Goal: Task Accomplishment & Management: Manage account settings

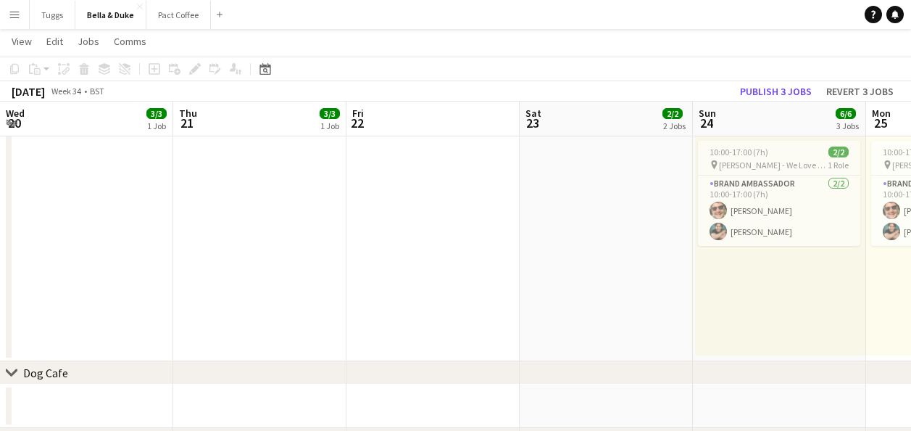
scroll to position [0, 412]
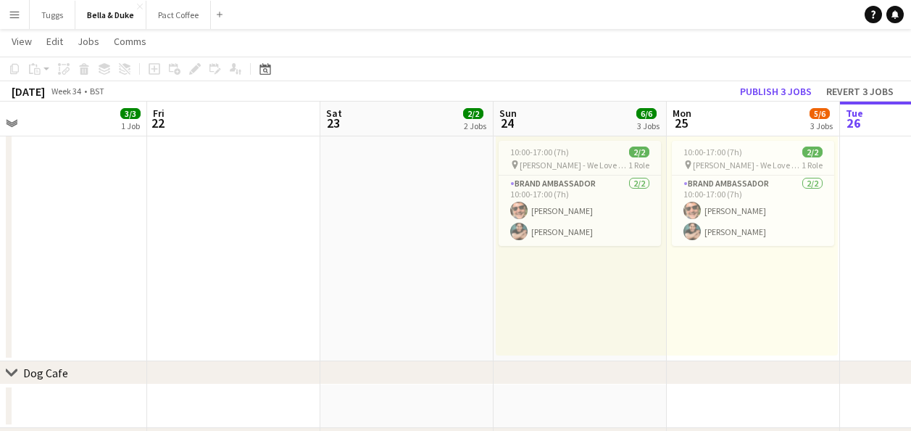
drag, startPoint x: 394, startPoint y: 303, endPoint x: 528, endPoint y: 304, distance: 134.8
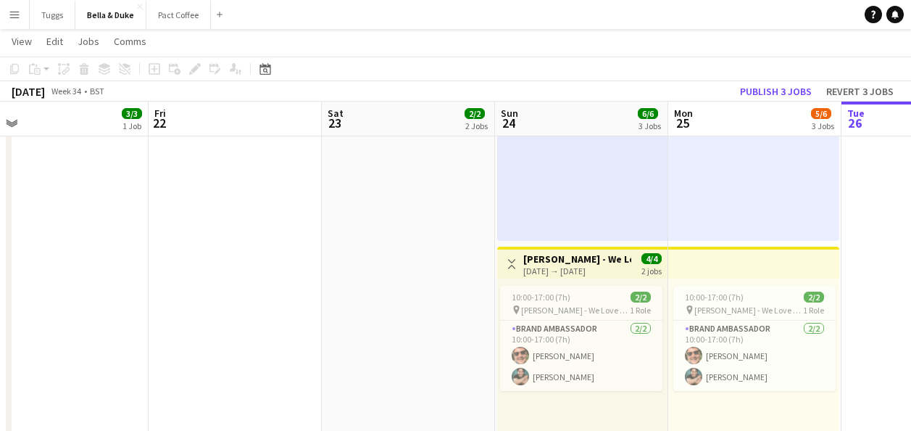
drag, startPoint x: 335, startPoint y: 333, endPoint x: 627, endPoint y: 349, distance: 292.5
click at [639, 351] on app-calendar-viewport "Tue 19 1/1 1 Job Wed 20 3/3 1 Job Thu 21 3/3 1 Job Fri 22 Sat 23 2/2 2 Jobs Sun…" at bounding box center [455, 127] width 911 height 1157
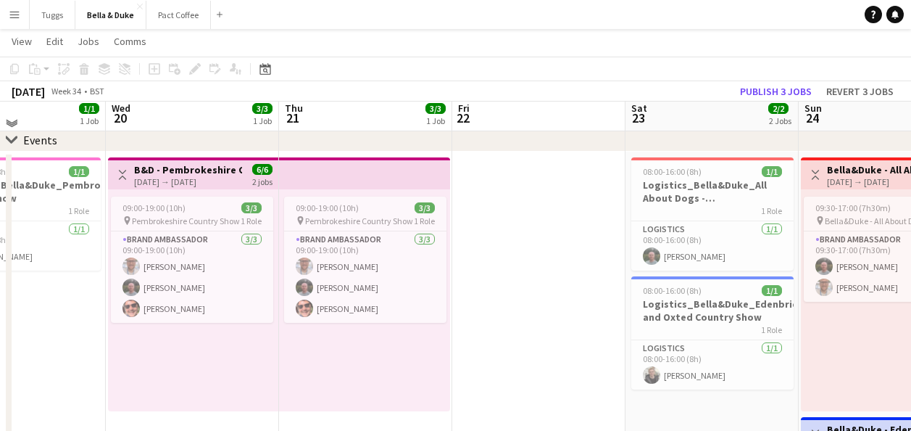
scroll to position [72, 0]
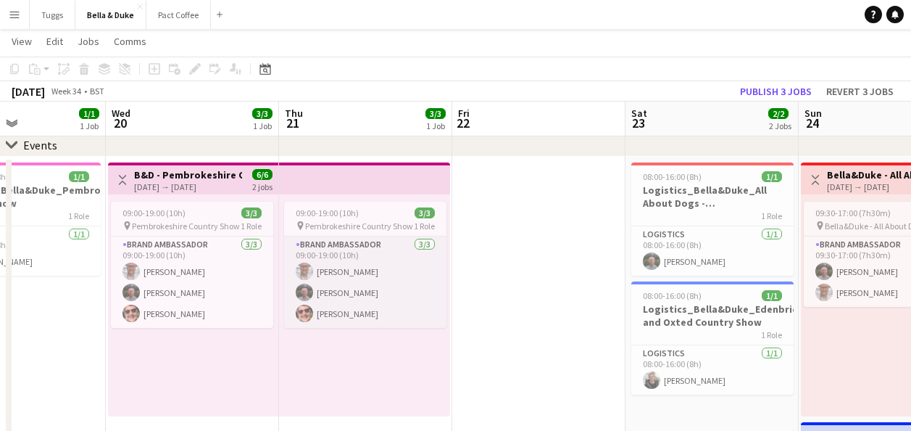
click at [375, 292] on app-card-role "Brand Ambassador [DATE] 09:00-19:00 (10h) [PERSON_NAME] [PERSON_NAME] [PERSON_N…" at bounding box center [365, 281] width 162 height 91
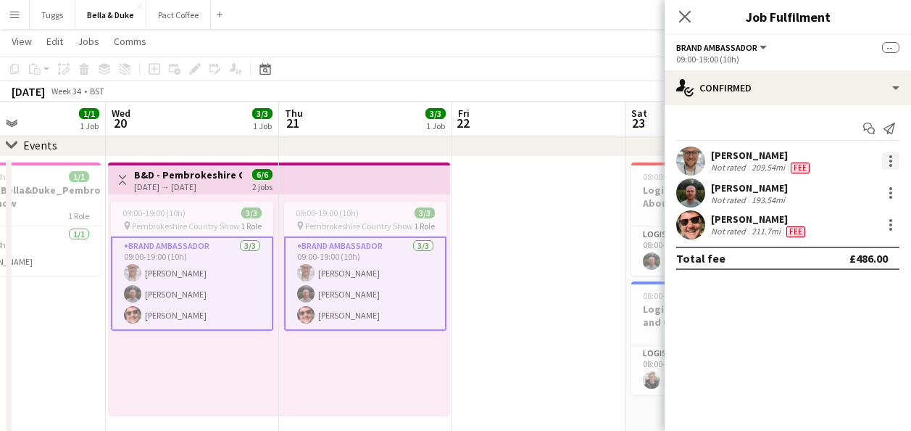
click at [890, 167] on div at bounding box center [890, 165] width 3 height 3
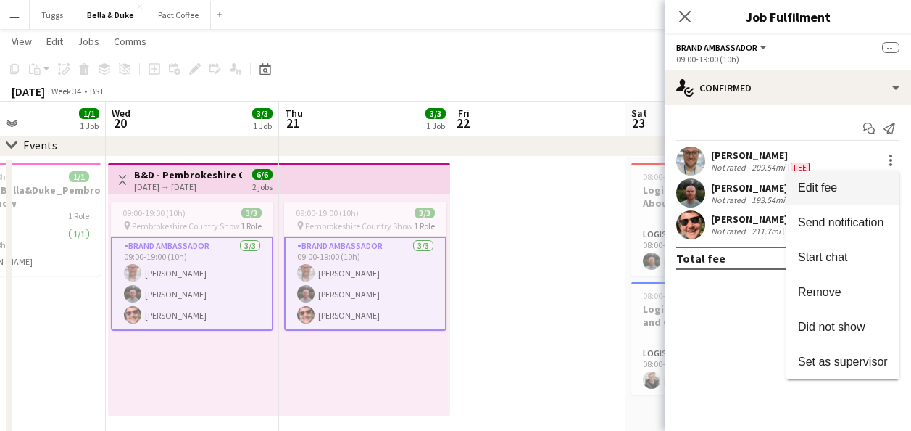
click at [855, 178] on button "Edit fee" at bounding box center [842, 187] width 113 height 35
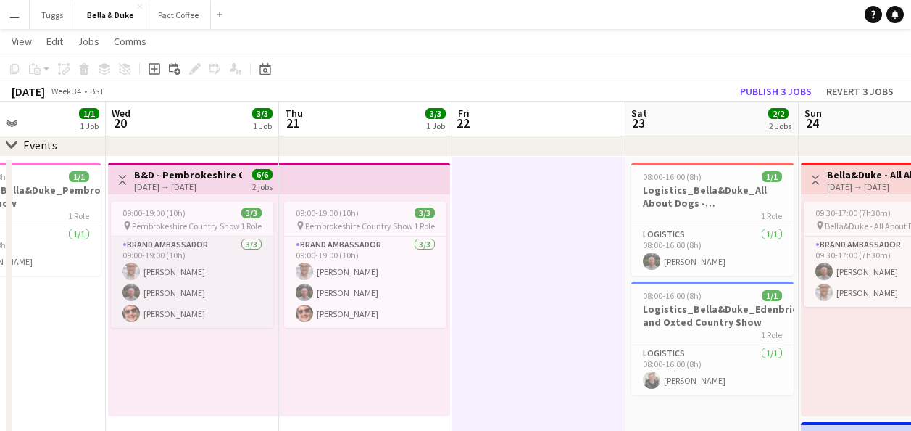
click at [259, 279] on app-card-role "Brand Ambassador [DATE] 09:00-19:00 (10h) [PERSON_NAME] [PERSON_NAME] [PERSON_N…" at bounding box center [192, 281] width 162 height 91
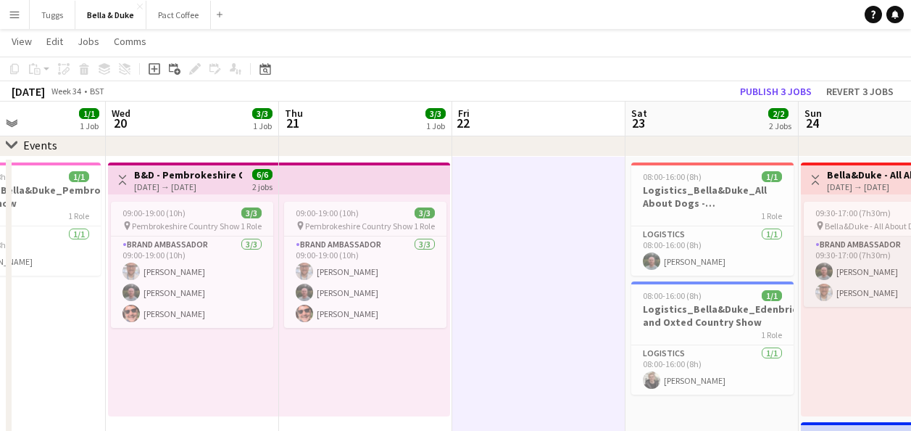
click at [852, 270] on app-card-role "Brand Ambassador [DATE] 09:30-17:00 (7h30m) [PERSON_NAME] [PERSON_NAME]" at bounding box center [885, 271] width 162 height 70
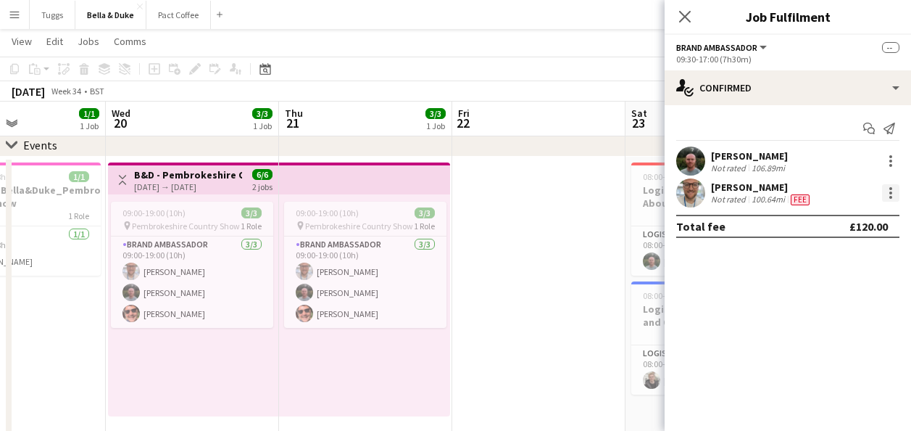
click at [893, 196] on div at bounding box center [890, 192] width 17 height 17
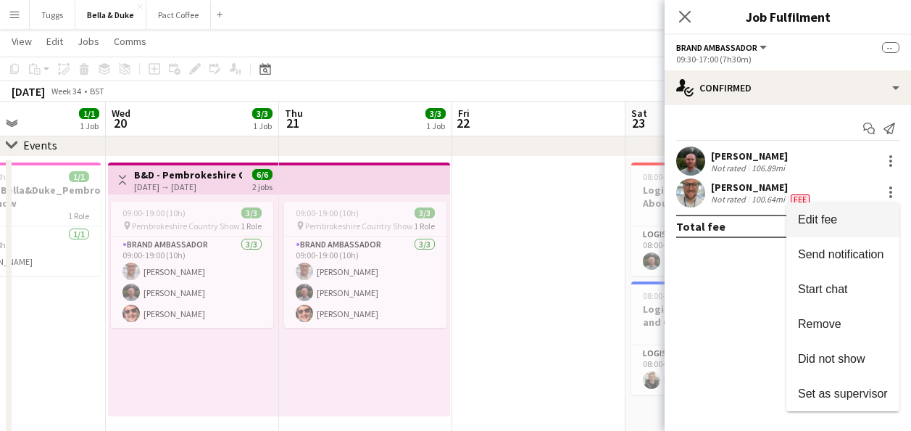
click at [859, 216] on span "Edit fee" at bounding box center [843, 219] width 90 height 13
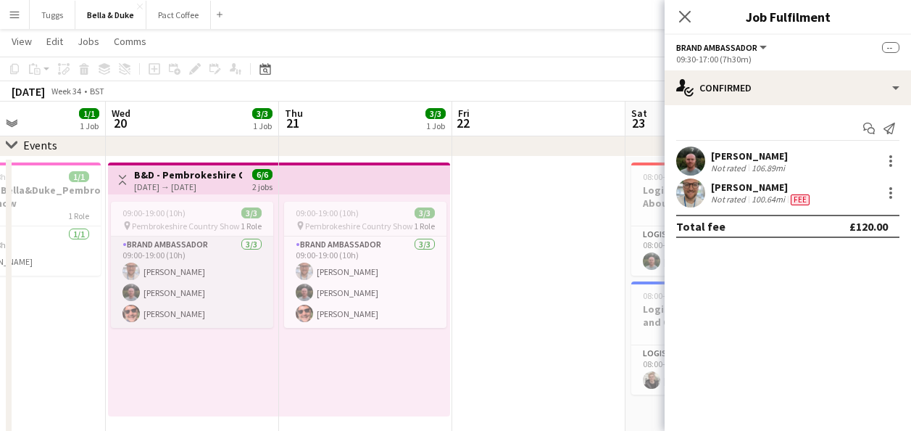
click at [231, 281] on app-card-role "Brand Ambassador [DATE] 09:00-19:00 (10h) [PERSON_NAME] [PERSON_NAME] [PERSON_N…" at bounding box center [192, 281] width 162 height 91
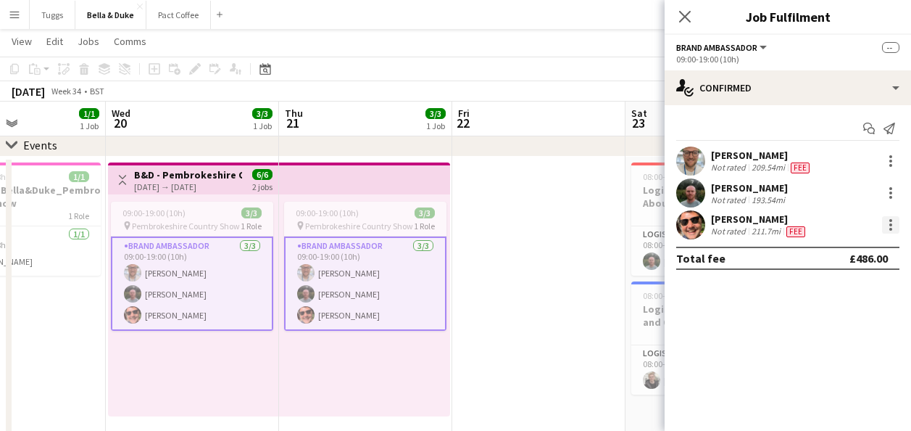
click at [890, 225] on div at bounding box center [890, 224] width 3 height 3
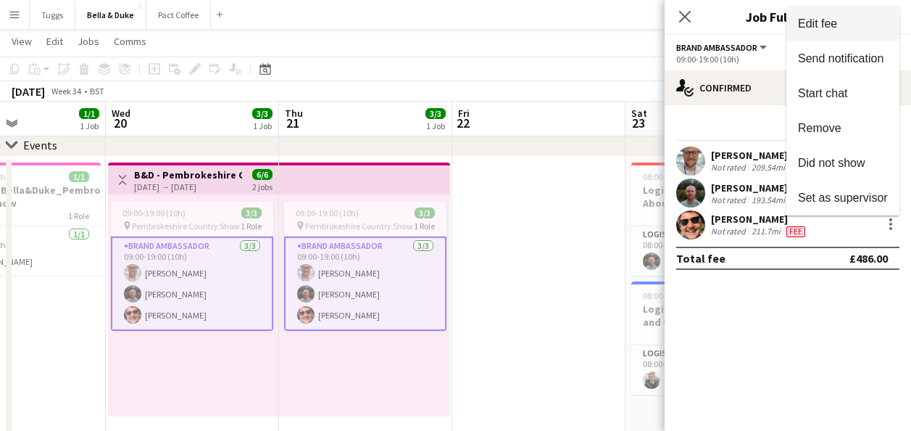
click at [821, 28] on span "Edit fee" at bounding box center [817, 23] width 39 height 12
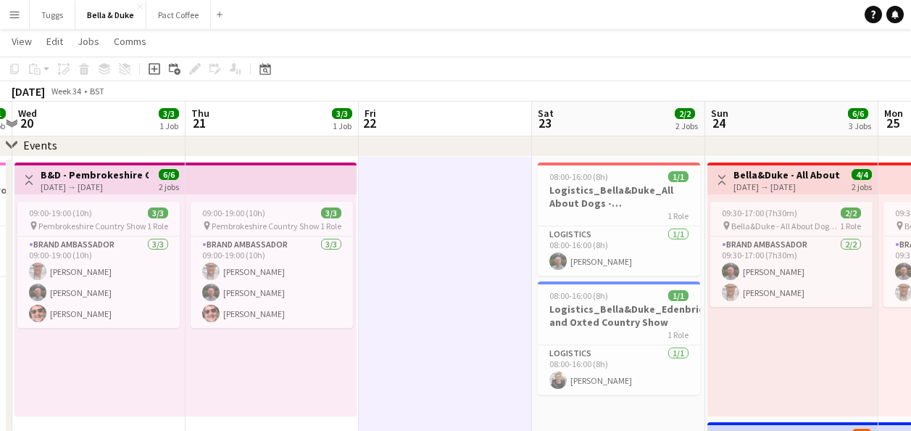
scroll to position [0, 549]
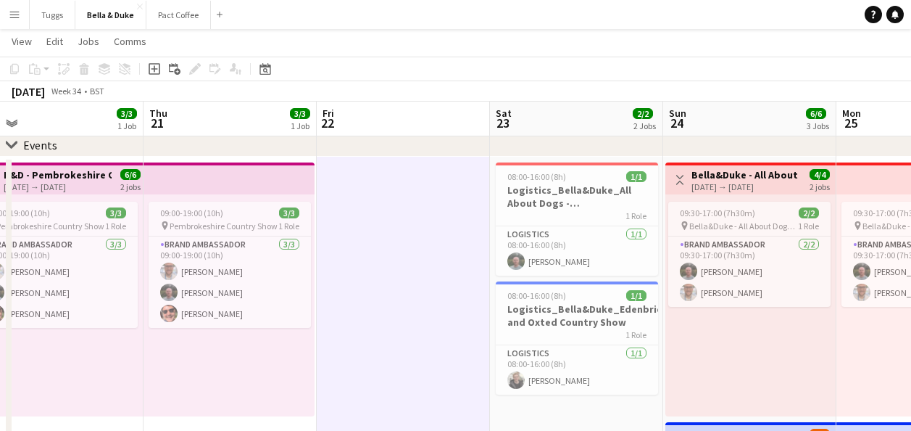
drag, startPoint x: 531, startPoint y: 391, endPoint x: 395, endPoint y: 391, distance: 135.5
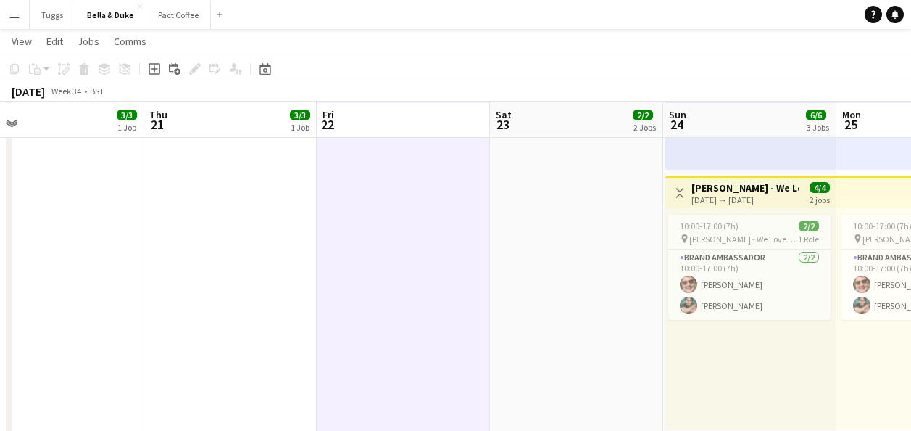
scroll to position [580, 0]
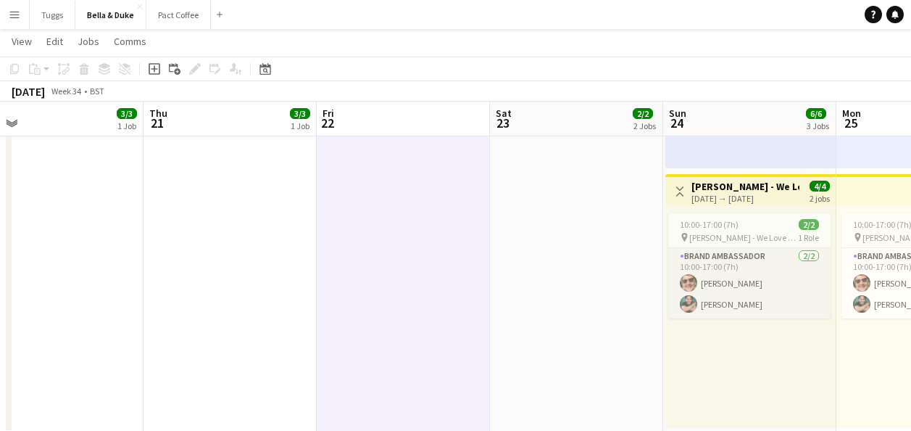
click at [786, 293] on app-card-role "Brand Ambassador [DATE] 10:00-17:00 (7h) [PERSON_NAME] [PERSON_NAME]" at bounding box center [749, 283] width 162 height 70
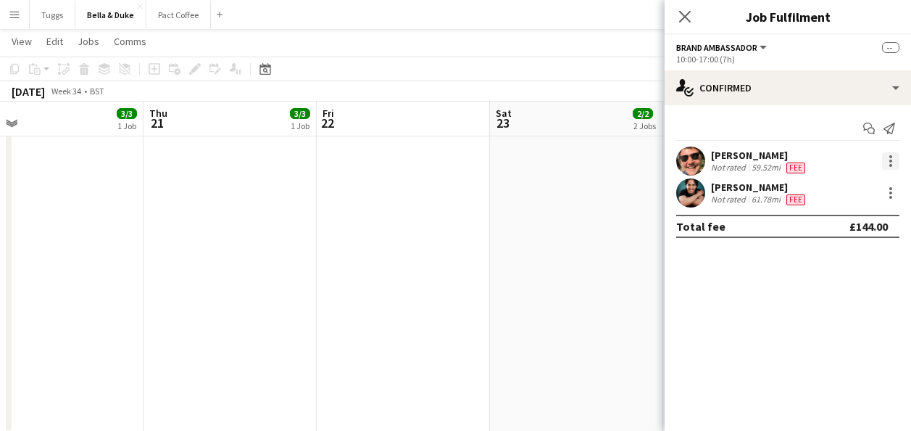
click at [891, 157] on div at bounding box center [890, 156] width 3 height 3
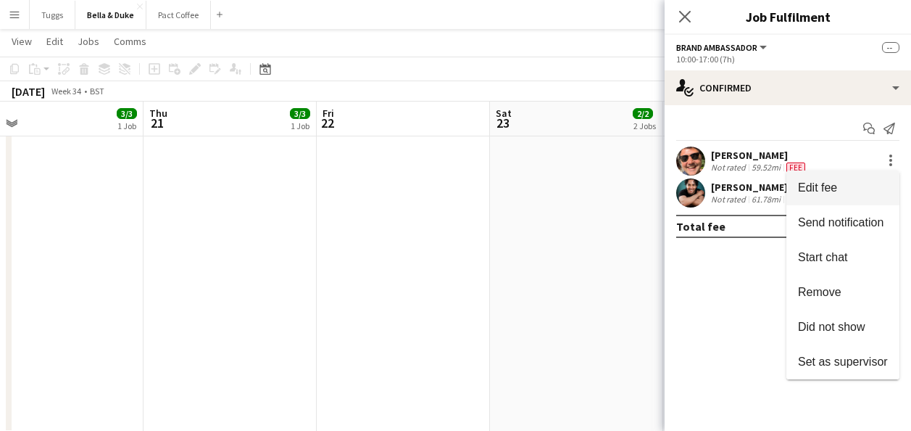
click at [831, 177] on button "Edit fee" at bounding box center [842, 187] width 113 height 35
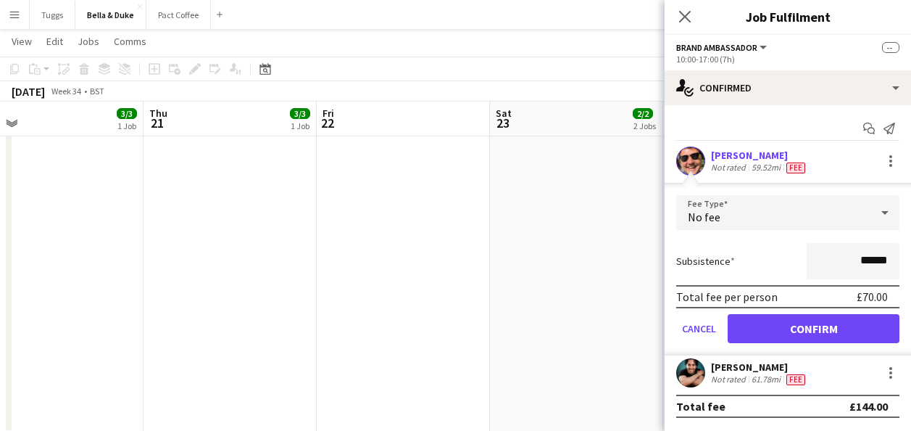
click at [740, 157] on div "[PERSON_NAME]" at bounding box center [759, 155] width 97 height 13
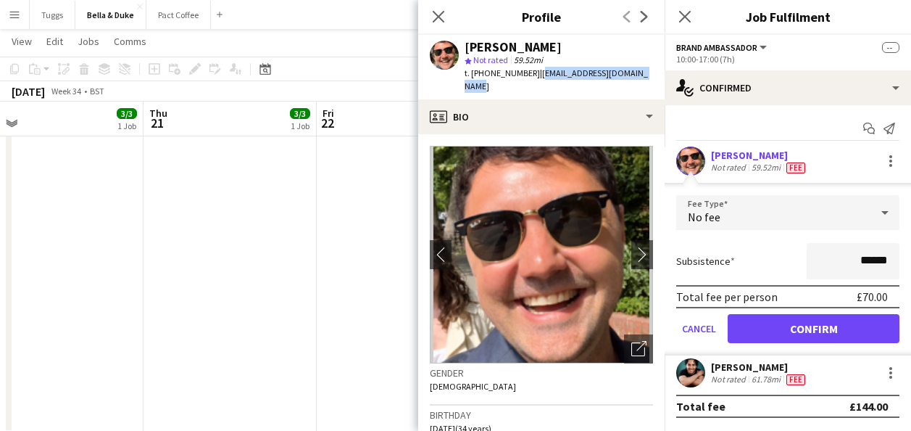
drag, startPoint x: 641, startPoint y: 72, endPoint x: 533, endPoint y: 72, distance: 108.7
click at [533, 72] on div "[PERSON_NAME] star Not rated 59.52mi t. [PHONE_NUMBER] | [EMAIL_ADDRESS][DOMAIN…" at bounding box center [541, 67] width 246 height 65
copy span "[EMAIL_ADDRESS][DOMAIN_NAME]"
click at [681, 17] on icon "Close pop-in" at bounding box center [685, 16] width 14 height 14
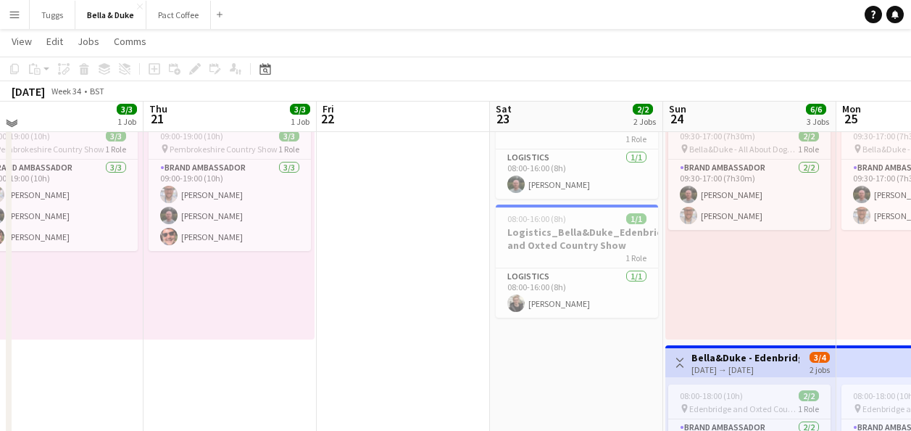
scroll to position [145, 0]
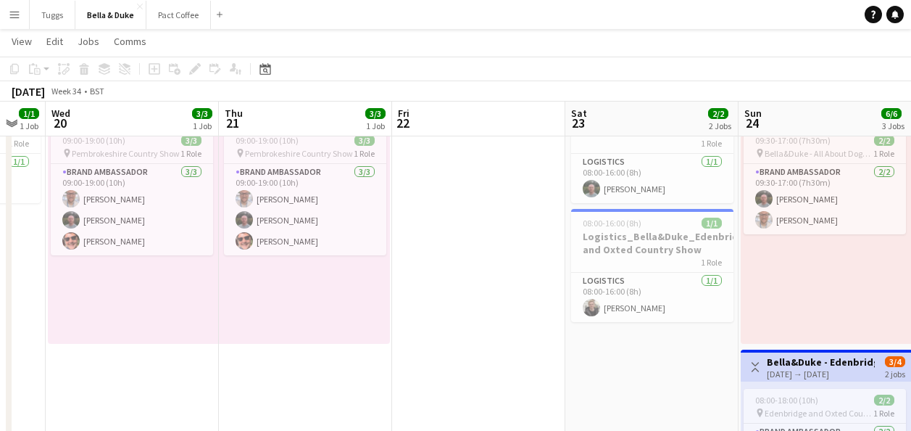
drag, startPoint x: 455, startPoint y: 365, endPoint x: 572, endPoint y: 381, distance: 117.8
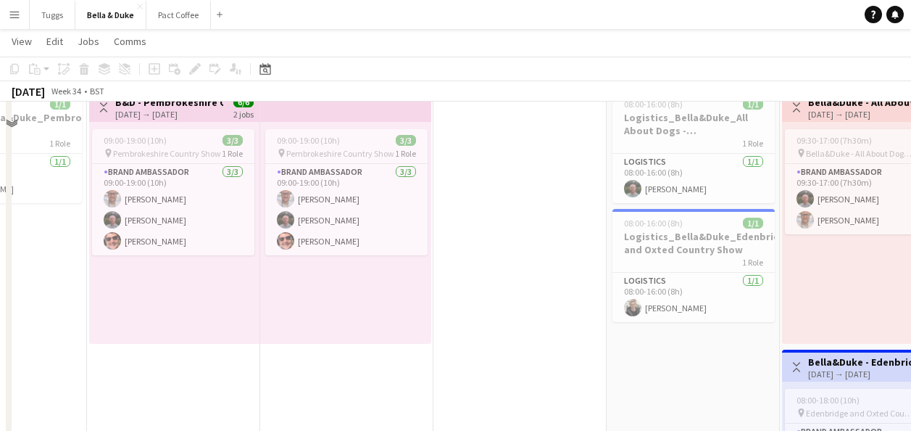
scroll to position [72, 0]
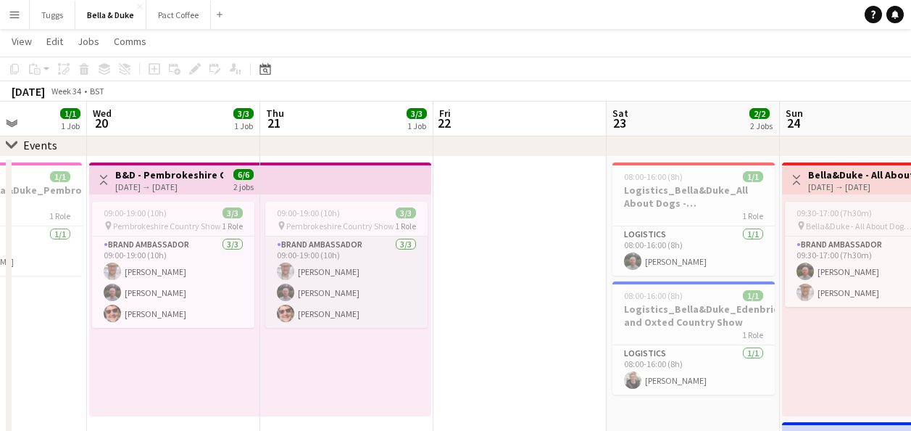
click at [367, 305] on app-card-role "Brand Ambassador [DATE] 09:00-19:00 (10h) [PERSON_NAME] [PERSON_NAME] [PERSON_N…" at bounding box center [346, 281] width 162 height 91
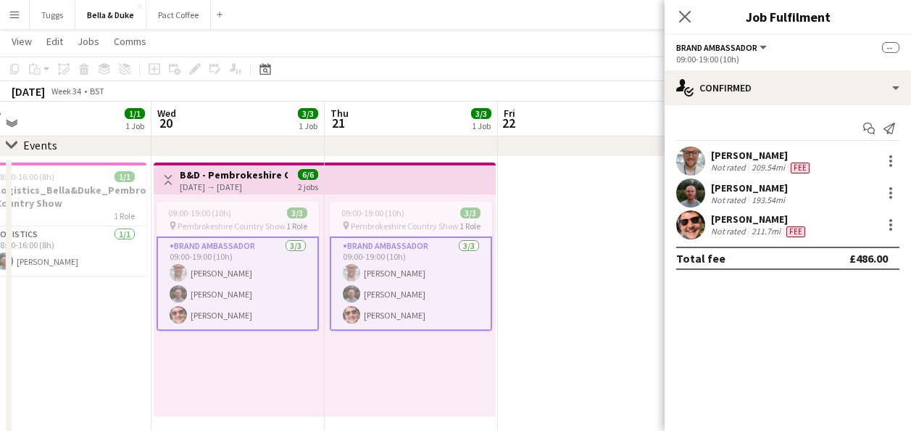
drag, startPoint x: 539, startPoint y: 375, endPoint x: 570, endPoint y: 378, distance: 31.4
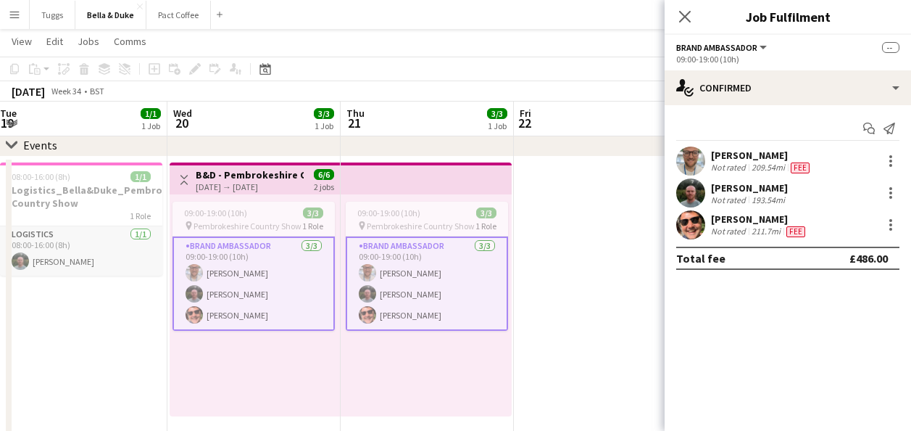
click at [118, 243] on app-card-role "Logistics [DATE] 08:00-16:00 (8h) [PERSON_NAME]" at bounding box center [81, 250] width 162 height 49
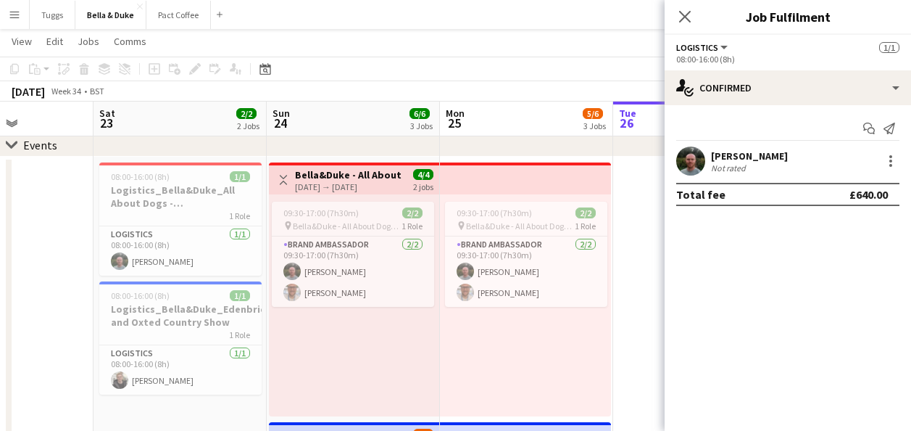
scroll to position [0, 415]
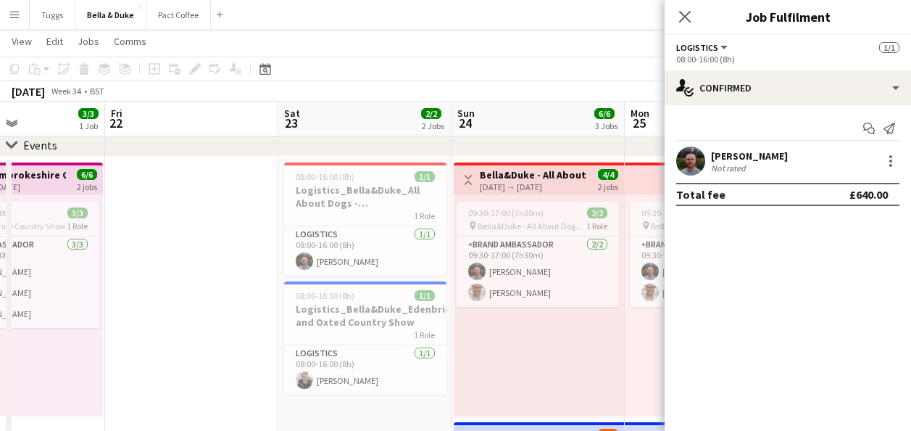
drag, startPoint x: 597, startPoint y: 295, endPoint x: 188, endPoint y: 336, distance: 410.9
click at [368, 256] on app-card-role "Logistics [DATE] 08:00-16:00 (8h) [PERSON_NAME]" at bounding box center [365, 250] width 162 height 49
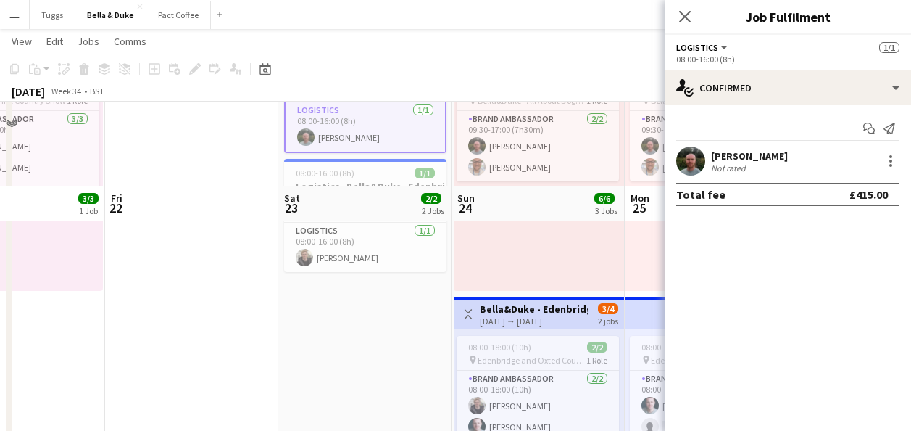
scroll to position [290, 0]
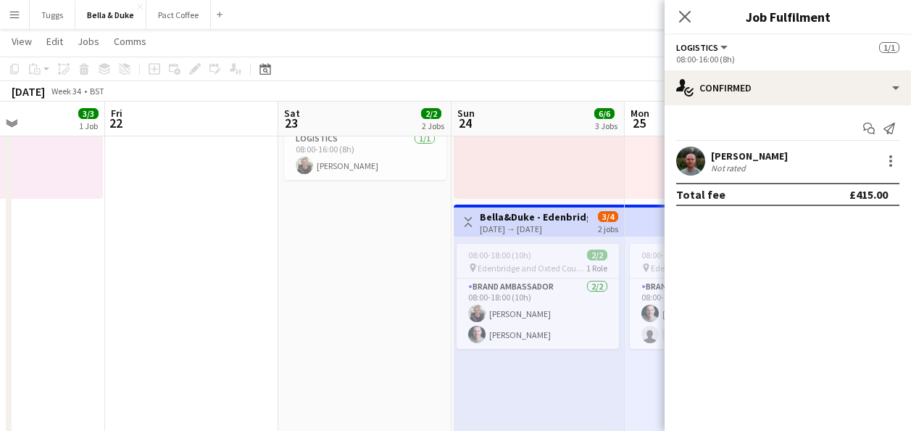
click at [557, 325] on app-card-role "Brand Ambassador [DATE] 08:00-18:00 (10h) [PERSON_NAME] [PERSON_NAME]" at bounding box center [538, 313] width 162 height 70
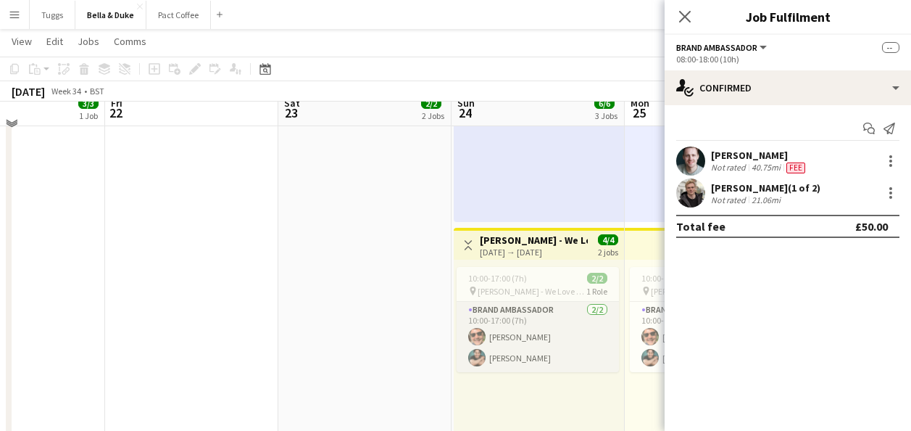
scroll to position [580, 0]
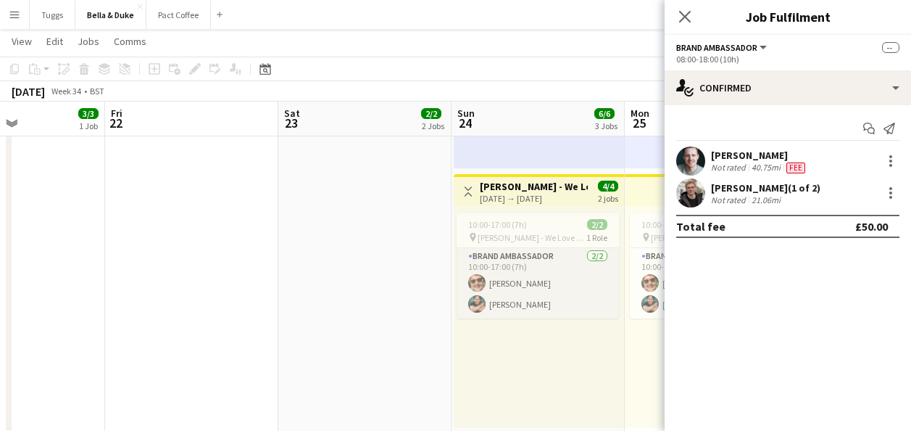
click at [557, 310] on app-card-role "Brand Ambassador [DATE] 10:00-17:00 (7h) [PERSON_NAME] [PERSON_NAME]" at bounding box center [538, 283] width 162 height 70
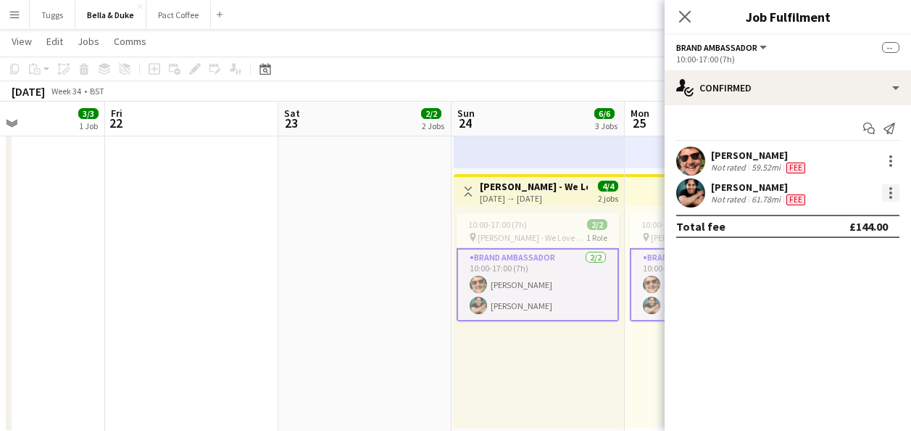
click at [897, 194] on div at bounding box center [890, 192] width 17 height 17
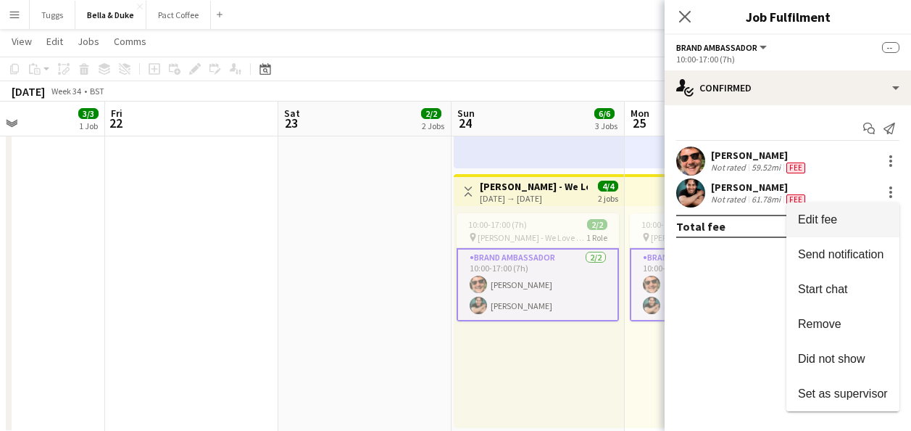
click at [834, 215] on span "Edit fee" at bounding box center [817, 219] width 39 height 12
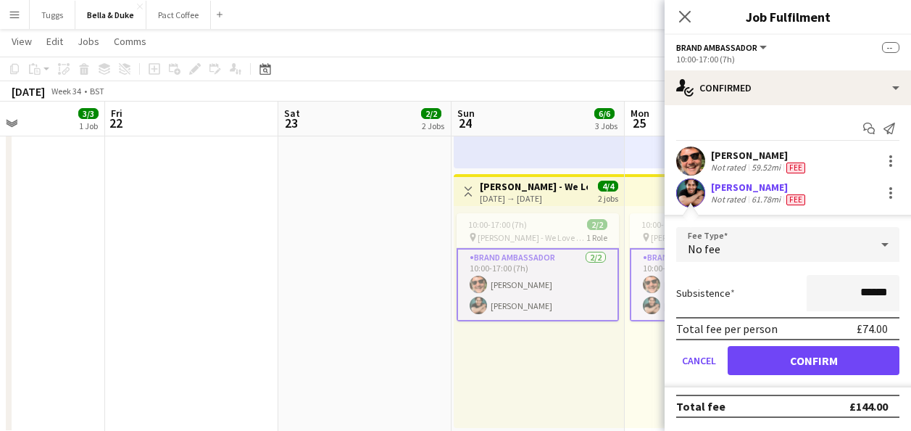
click at [404, 308] on app-date-cell "08:00-16:00 (8h) 1/1 Logistics_Bella&Duke_All About Dogs - Norfolk 1 Role Logis…" at bounding box center [364, 41] width 173 height 784
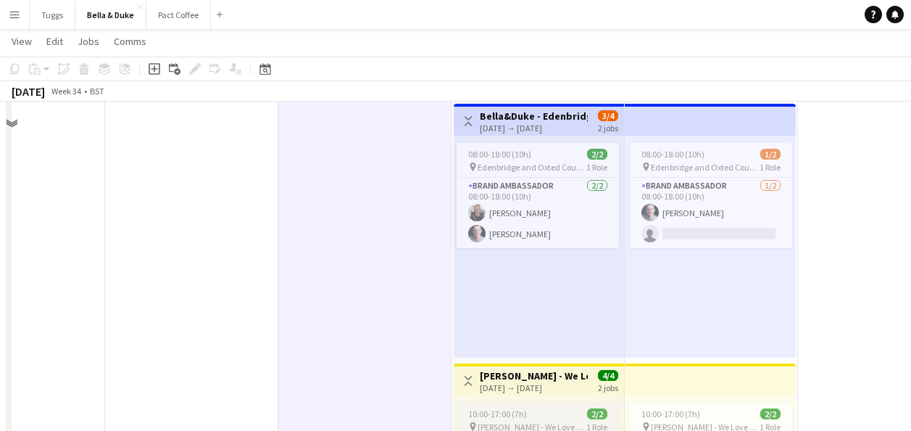
scroll to position [348, 0]
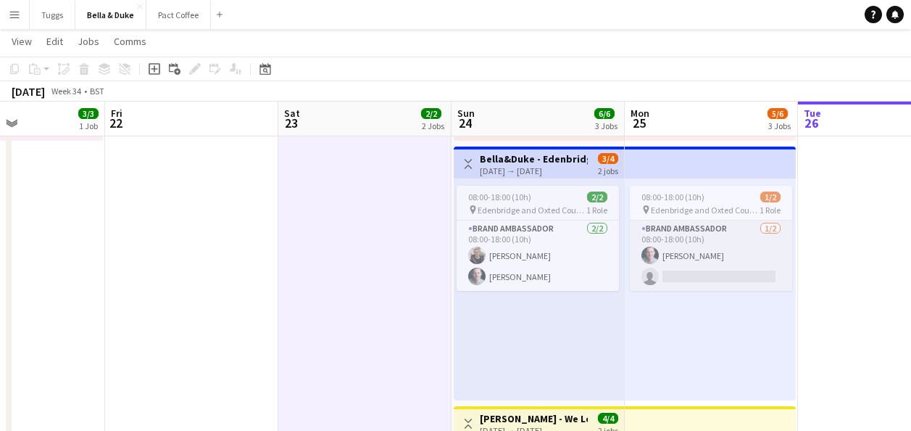
click at [699, 253] on app-card-role "Brand Ambassador [DATE] 08:00-18:00 (10h) [PERSON_NAME] single-neutral-actions" at bounding box center [711, 255] width 162 height 70
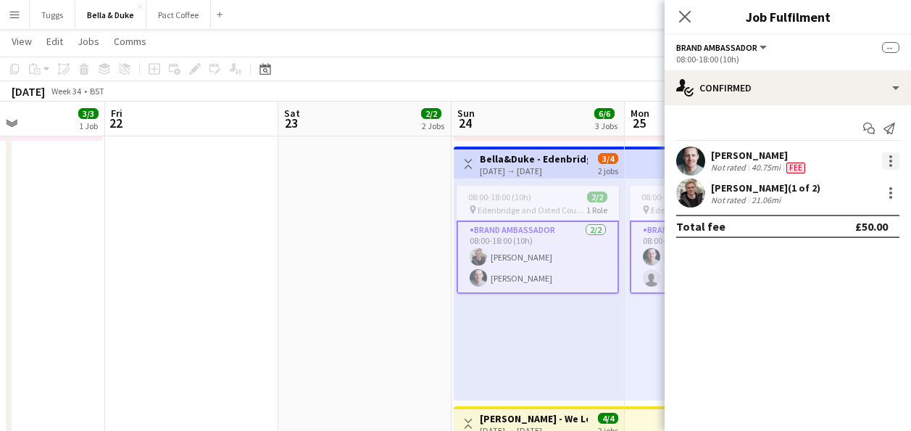
click at [891, 162] on div at bounding box center [890, 160] width 17 height 17
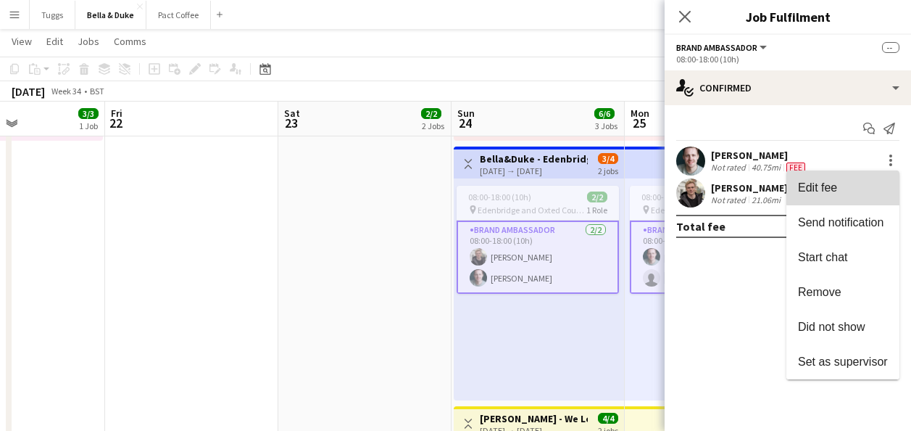
click at [872, 179] on button "Edit fee" at bounding box center [842, 187] width 113 height 35
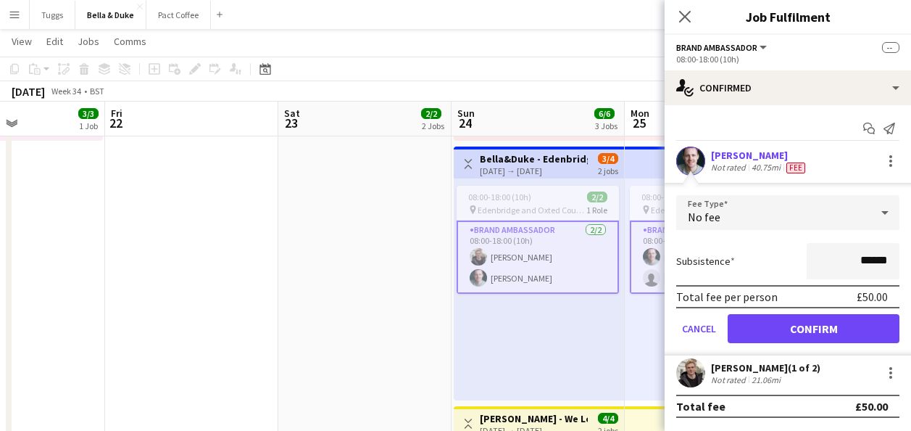
click at [375, 279] on app-date-cell "08:00-16:00 (8h) 1/1 Logistics_Bella&Duke_All About Dogs - Norfolk 1 Role Logis…" at bounding box center [364, 273] width 173 height 784
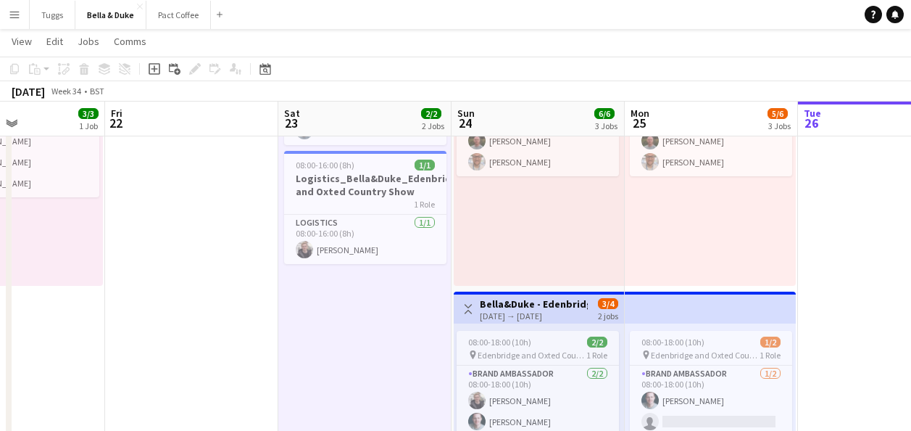
scroll to position [203, 0]
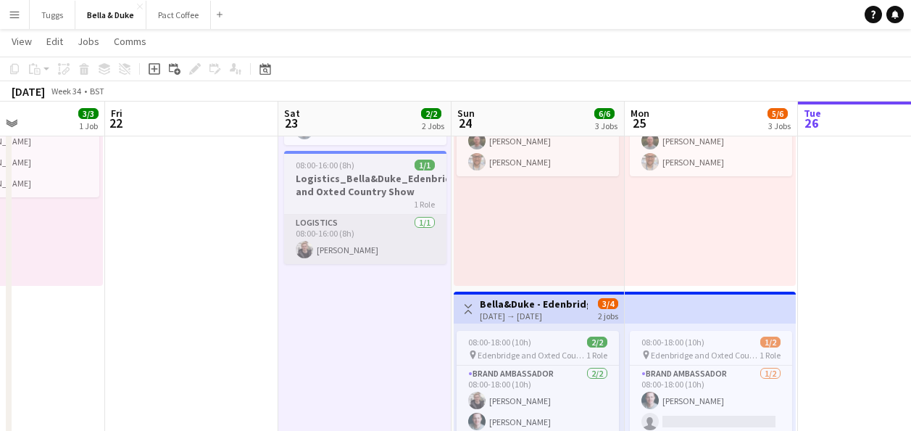
click at [381, 242] on app-card-role "Logistics [DATE] 08:00-16:00 (8h) [PERSON_NAME]" at bounding box center [365, 239] width 162 height 49
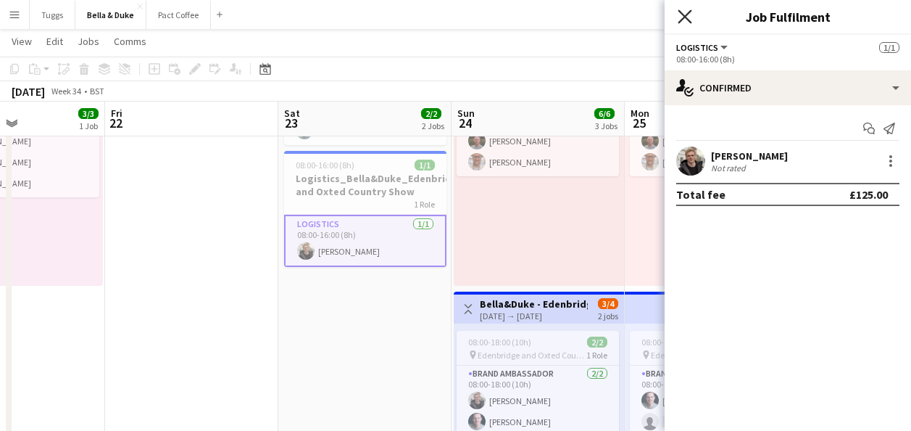
click at [681, 17] on icon "Close pop-in" at bounding box center [685, 16] width 14 height 14
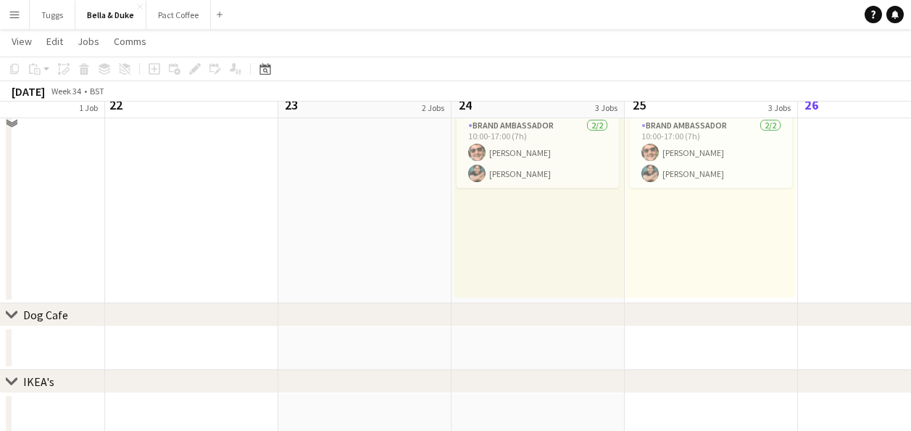
scroll to position [638, 0]
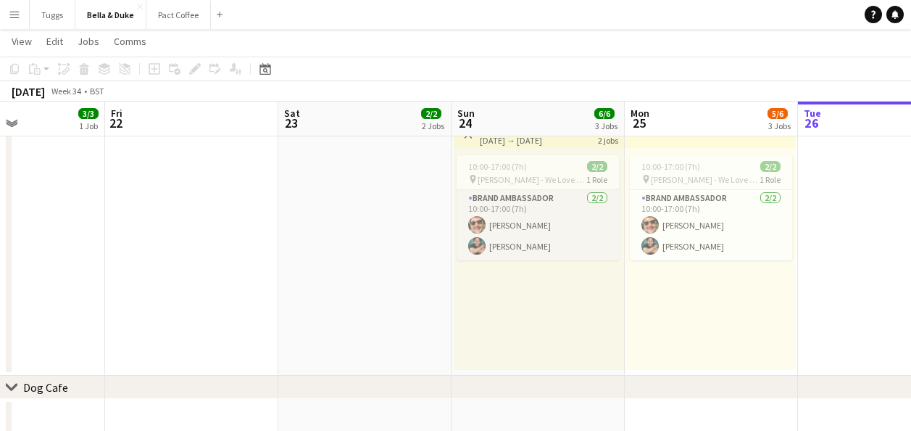
click at [520, 244] on app-card-role "Brand Ambassador [DATE] 10:00-17:00 (7h) [PERSON_NAME] [PERSON_NAME]" at bounding box center [538, 225] width 162 height 70
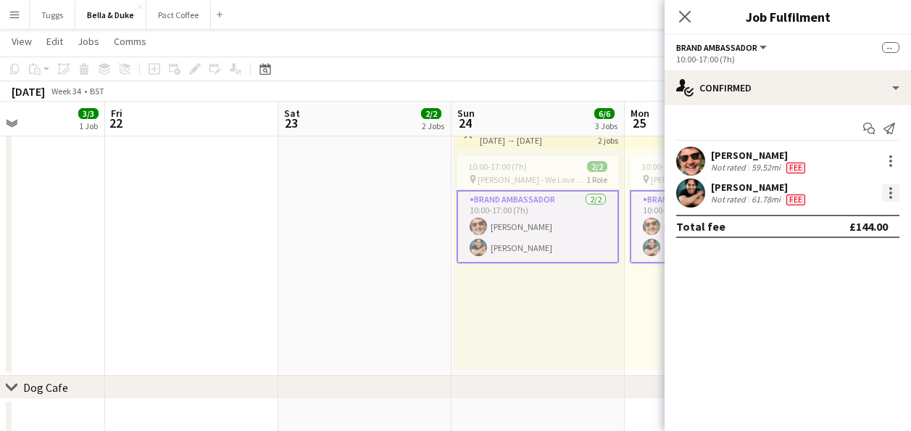
click at [885, 194] on div at bounding box center [890, 192] width 17 height 17
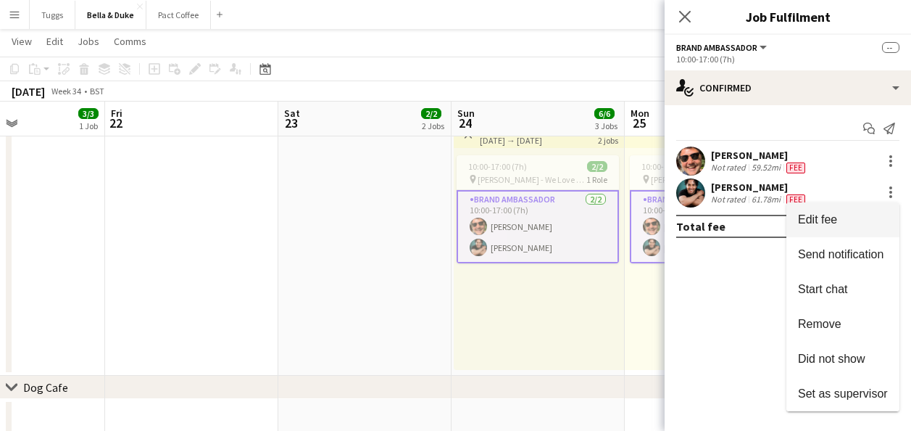
click at [860, 213] on span "Edit fee" at bounding box center [843, 219] width 90 height 13
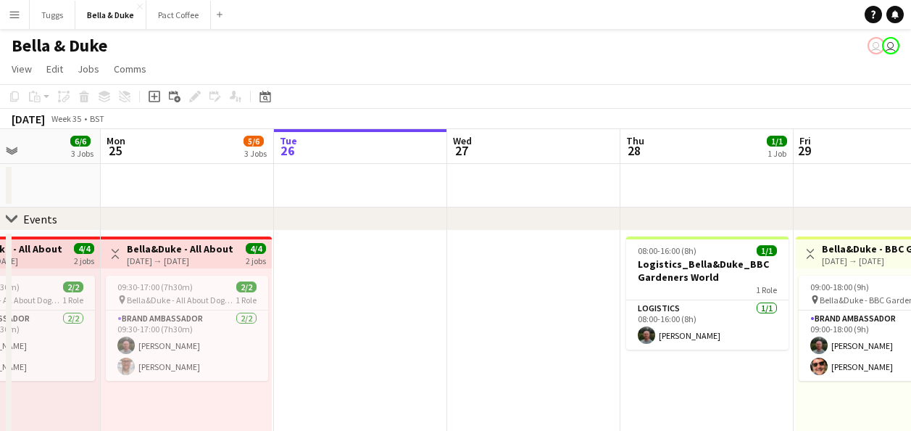
scroll to position [0, 373]
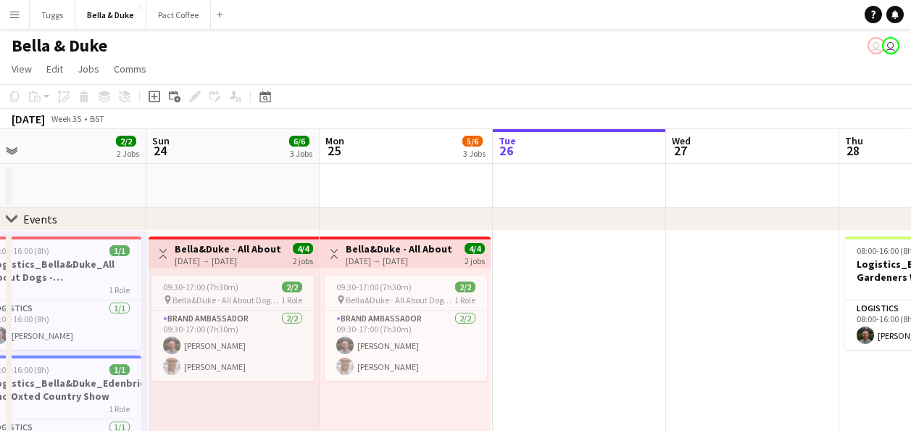
drag, startPoint x: 388, startPoint y: 187, endPoint x: 248, endPoint y: 178, distance: 140.2
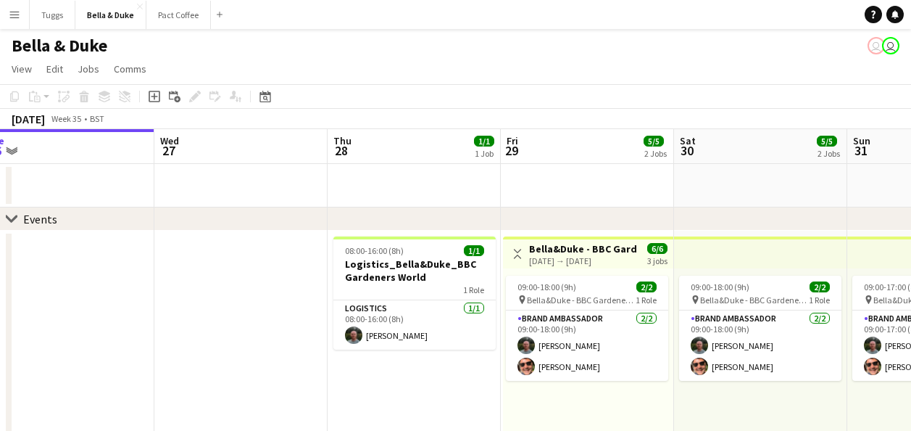
drag, startPoint x: 567, startPoint y: 178, endPoint x: 325, endPoint y: 201, distance: 242.4
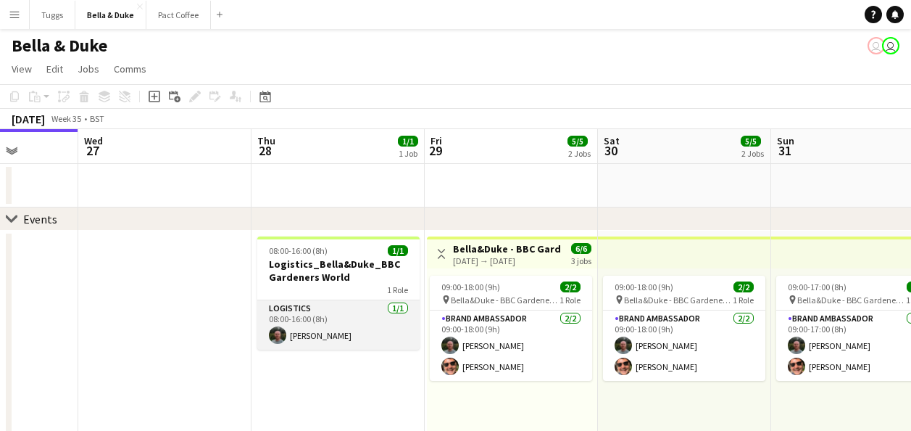
click at [349, 337] on app-card-role "Logistics [DATE] 08:00-16:00 (8h) [PERSON_NAME]" at bounding box center [338, 324] width 162 height 49
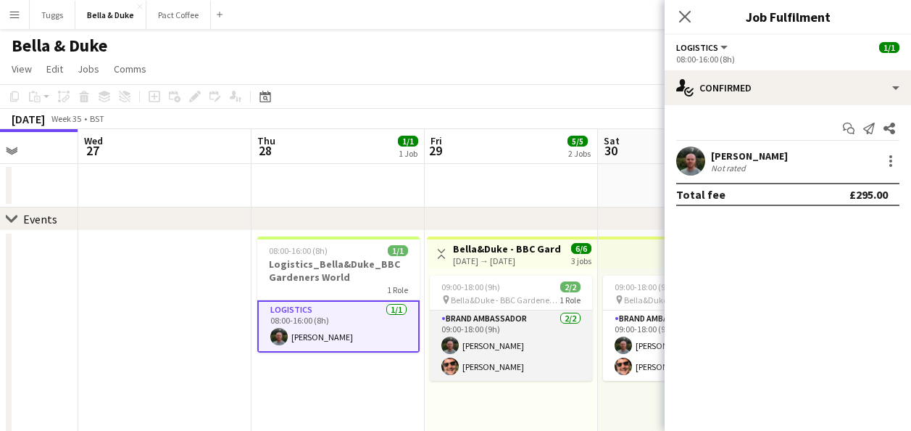
click at [510, 354] on app-card-role "Brand Ambassador [DATE] 09:00-18:00 (9h) [PERSON_NAME] [PERSON_NAME]" at bounding box center [511, 345] width 162 height 70
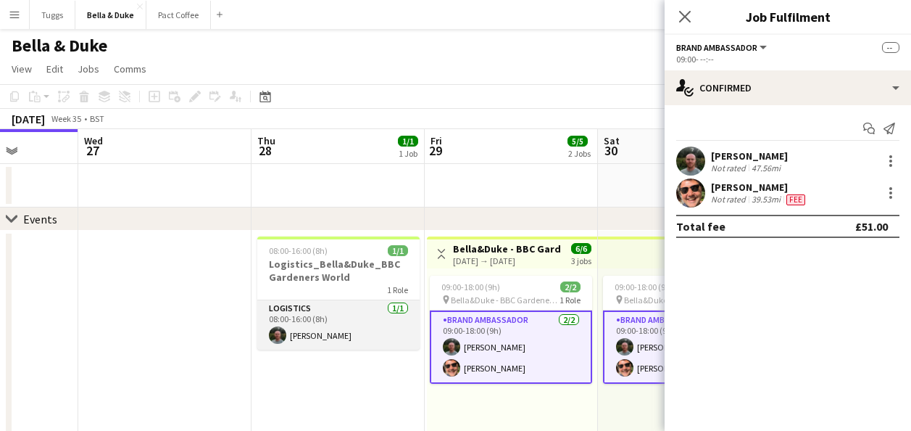
click at [380, 333] on app-card-role "Logistics [DATE] 08:00-16:00 (8h) [PERSON_NAME]" at bounding box center [338, 324] width 162 height 49
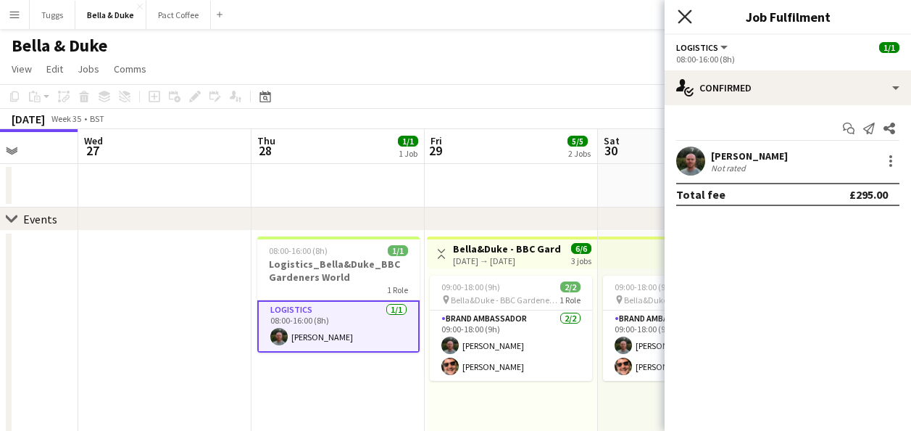
click at [684, 18] on icon at bounding box center [685, 16] width 14 height 14
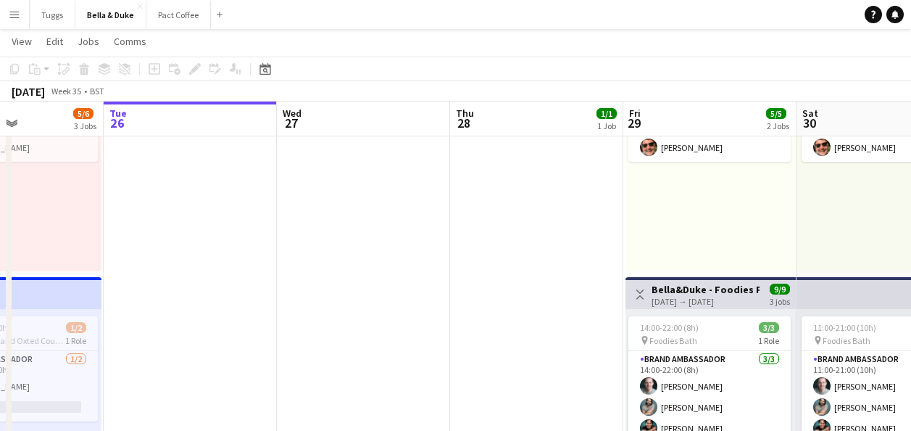
scroll to position [0, 443]
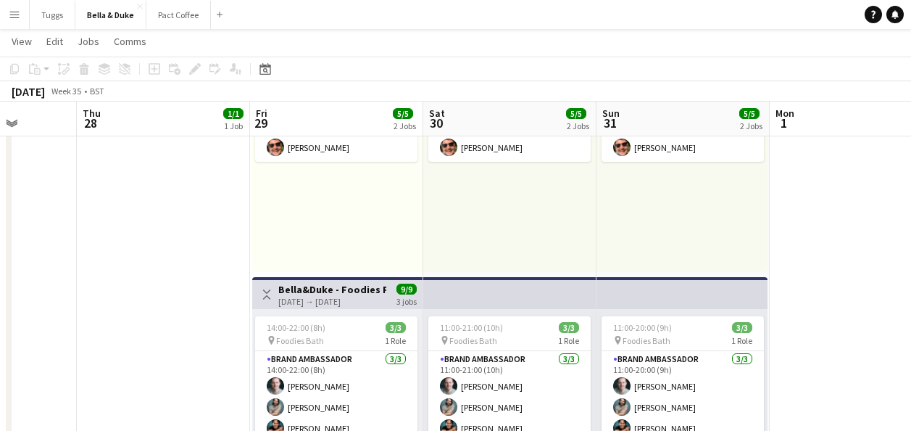
drag, startPoint x: 737, startPoint y: 245, endPoint x: 562, endPoint y: 247, distance: 174.7
click at [562, 247] on app-calendar-viewport "Mon 25 5/6 3 Jobs Tue 26 Wed 27 Thu 28 1/1 1 Job Fri 29 5/5 2 Jobs Sat 30 5/5 2…" at bounding box center [455, 417] width 911 height 1157
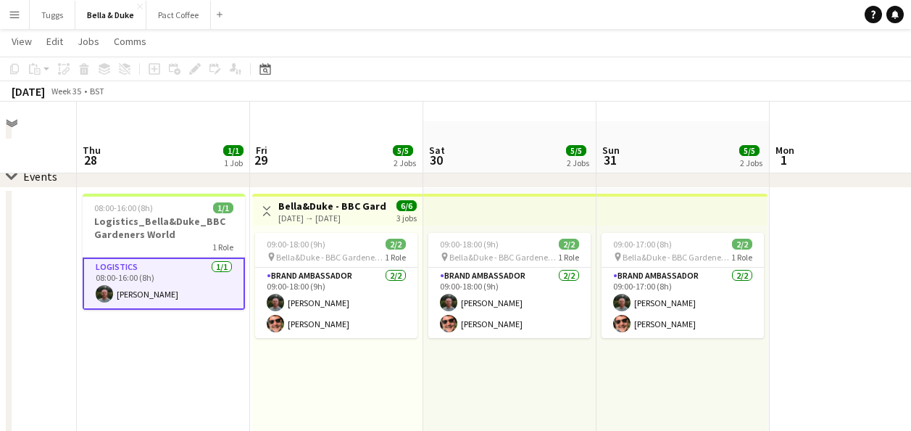
scroll to position [0, 0]
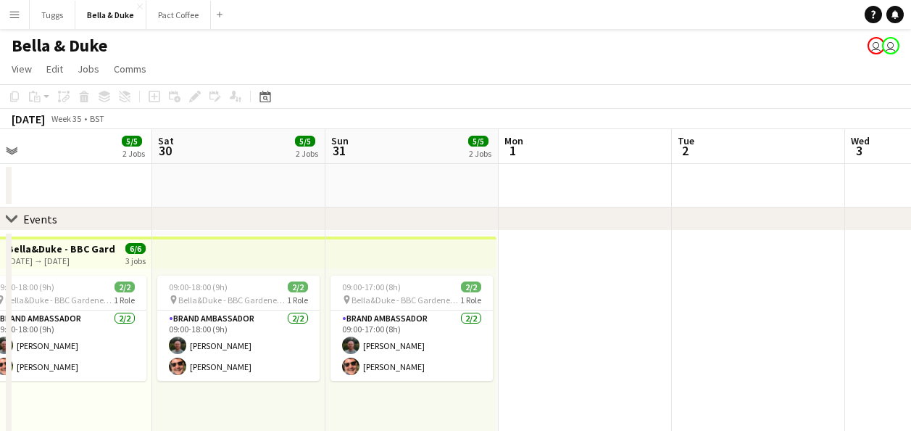
drag, startPoint x: 473, startPoint y: 406, endPoint x: 113, endPoint y: 361, distance: 362.3
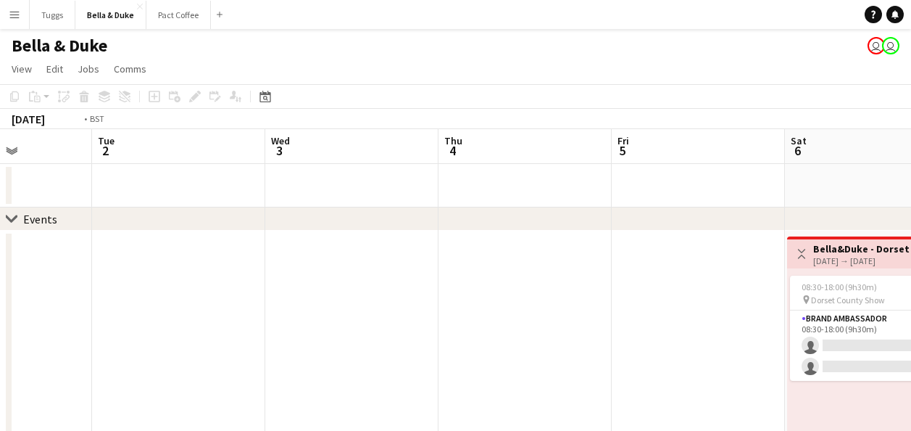
drag, startPoint x: 621, startPoint y: 314, endPoint x: 241, endPoint y: 336, distance: 380.5
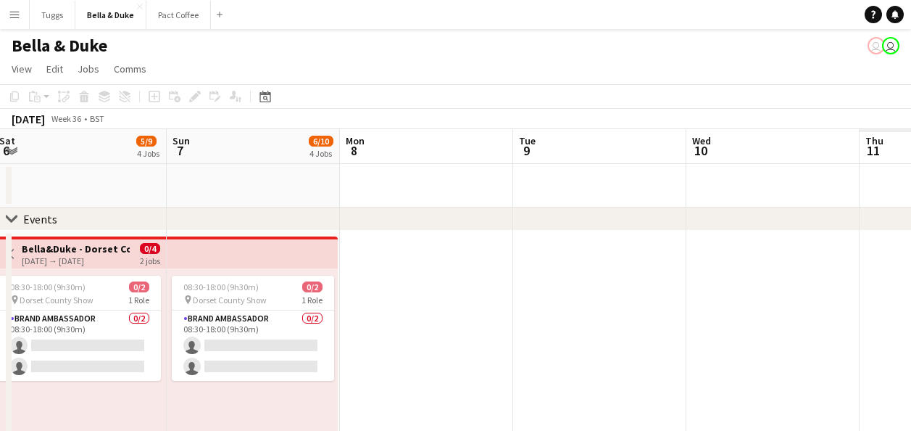
scroll to position [0, 442]
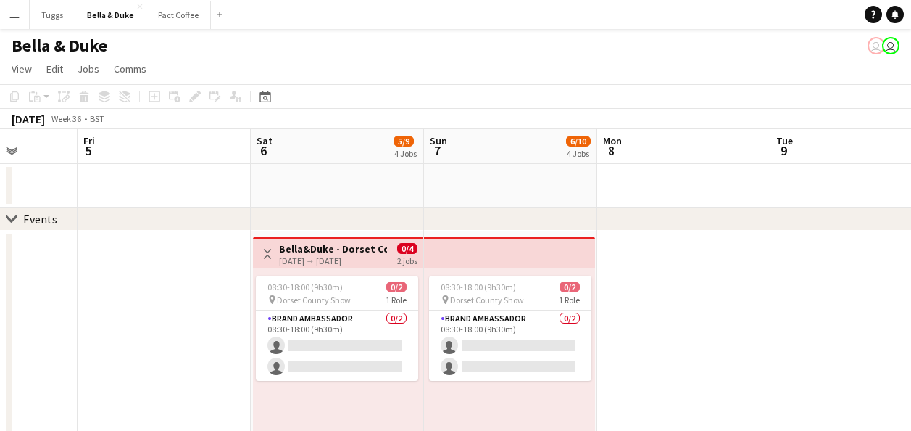
drag, startPoint x: 572, startPoint y: 326, endPoint x: 199, endPoint y: 315, distance: 372.8
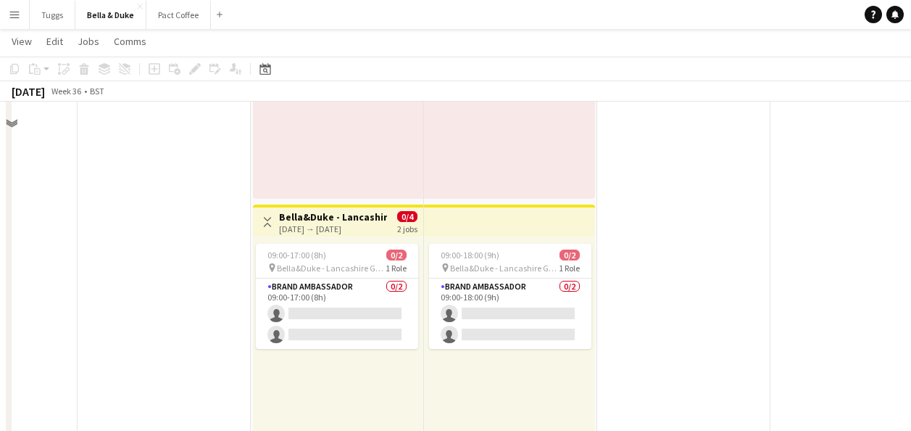
scroll to position [0, 0]
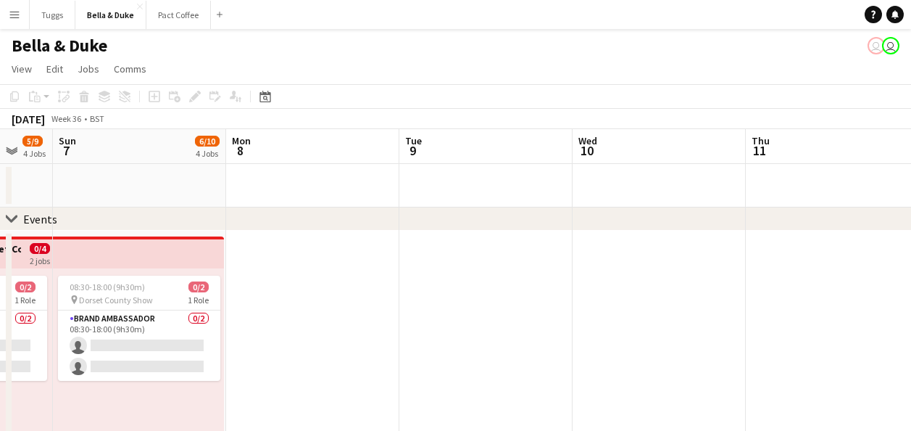
drag, startPoint x: 781, startPoint y: 310, endPoint x: 239, endPoint y: 336, distance: 542.1
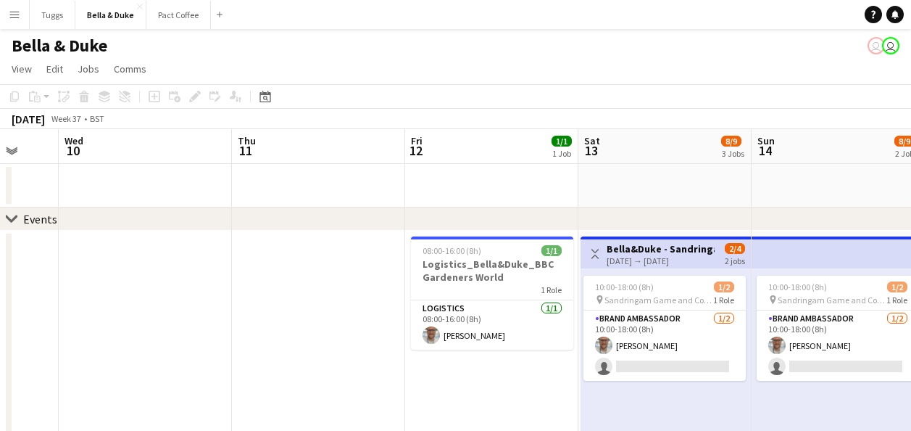
drag, startPoint x: 566, startPoint y: 302, endPoint x: 223, endPoint y: 296, distance: 343.6
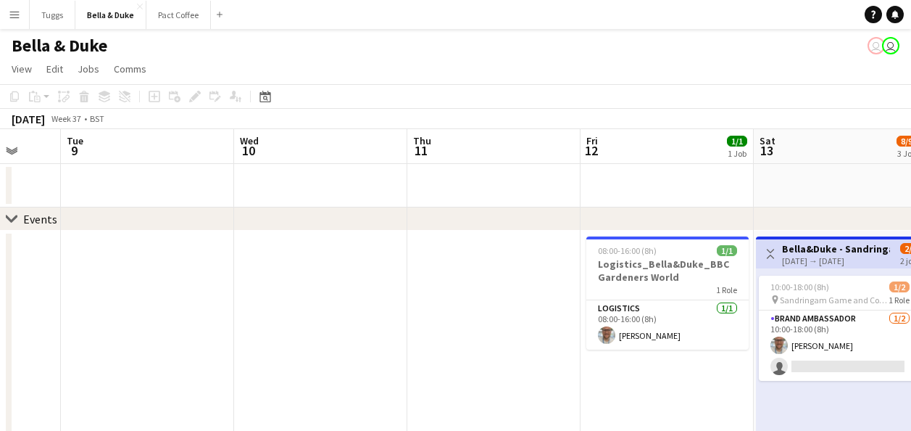
scroll to position [0, 523]
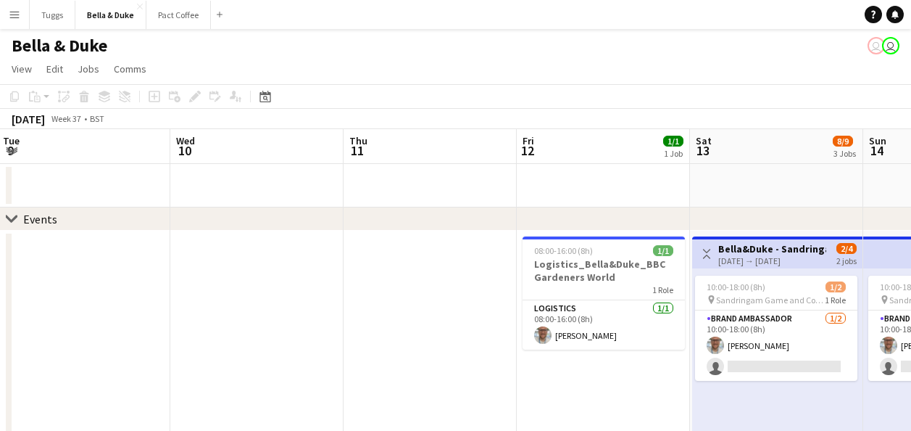
drag, startPoint x: 320, startPoint y: 301, endPoint x: 85, endPoint y: 322, distance: 236.5
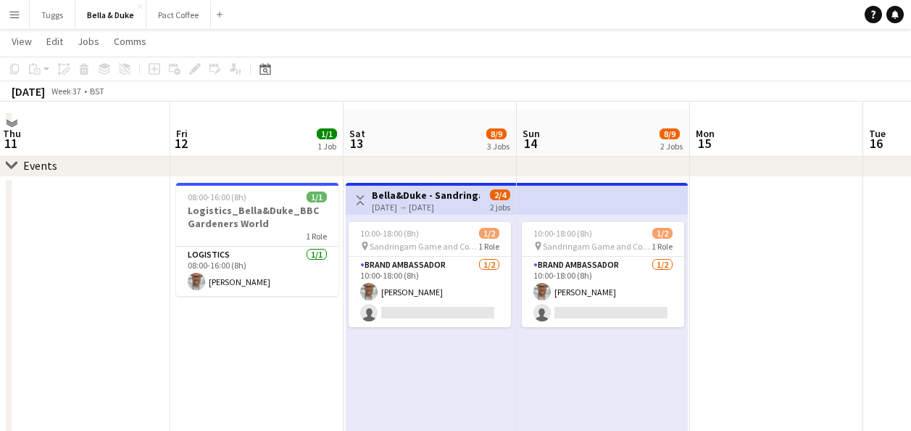
scroll to position [0, 0]
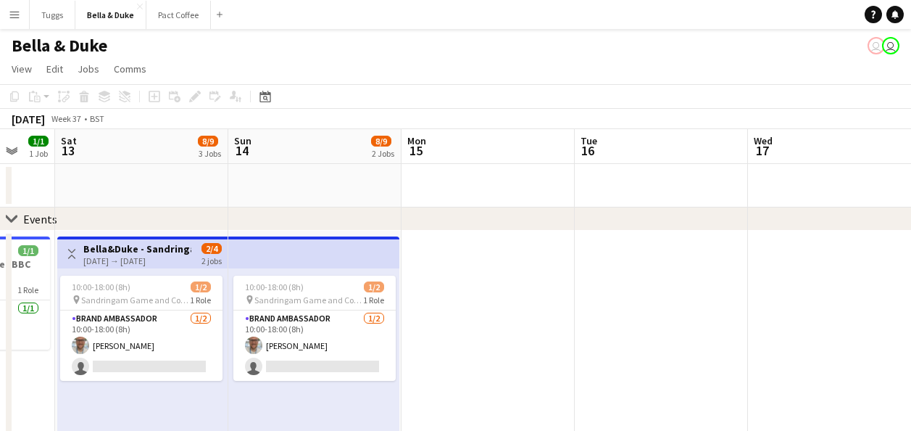
drag, startPoint x: 136, startPoint y: 286, endPoint x: 104, endPoint y: 286, distance: 32.6
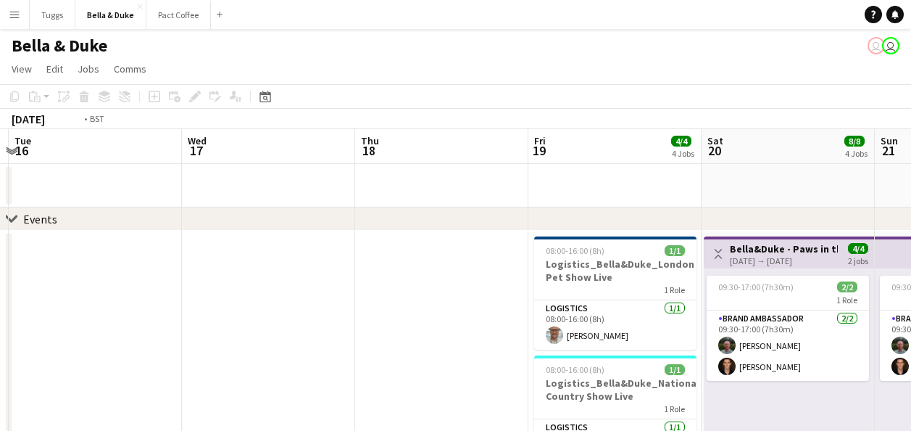
drag, startPoint x: 533, startPoint y: 284, endPoint x: 120, endPoint y: 305, distance: 414.4
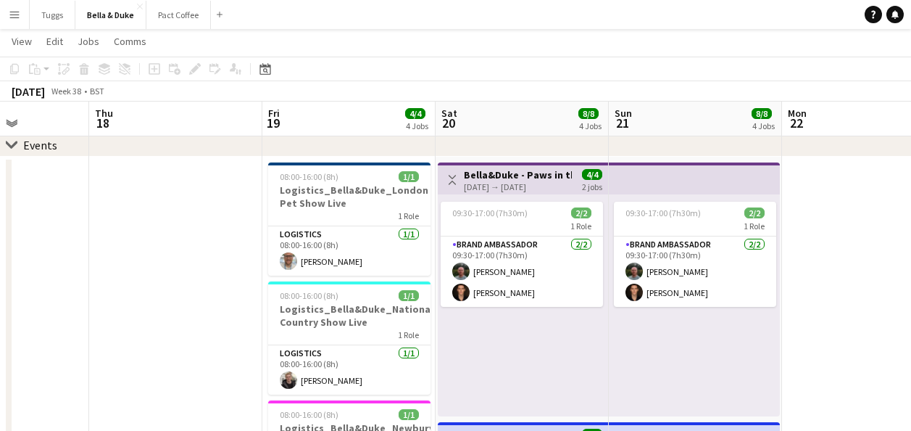
scroll to position [0, 613]
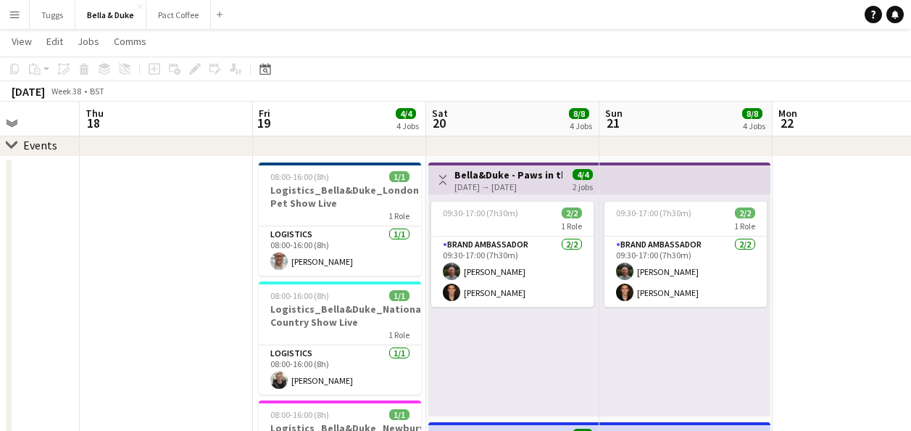
drag, startPoint x: 240, startPoint y: 300, endPoint x: 170, endPoint y: 305, distance: 70.5
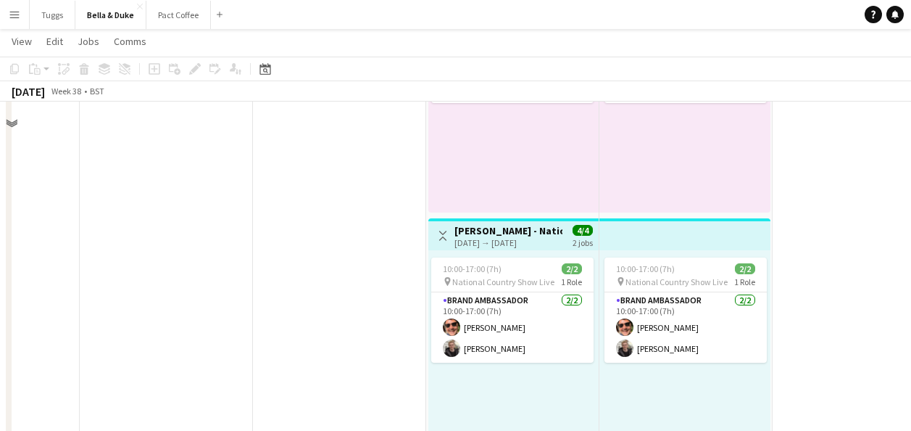
scroll to position [0, 0]
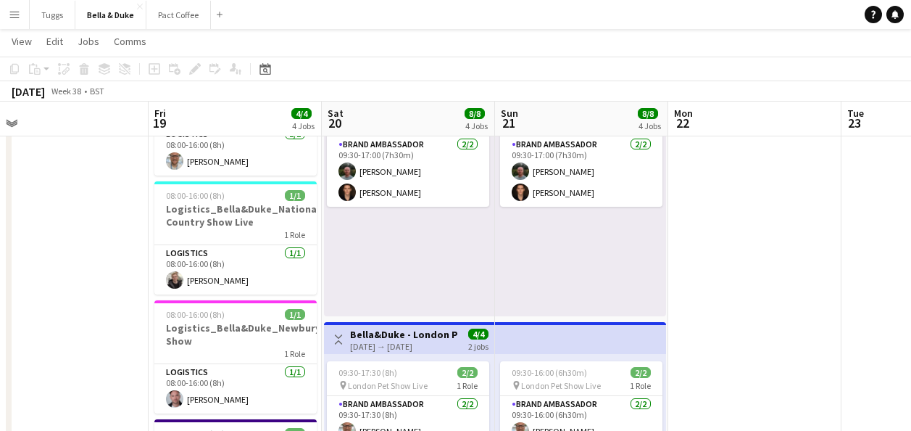
drag, startPoint x: 552, startPoint y: 267, endPoint x: 298, endPoint y: 269, distance: 253.7
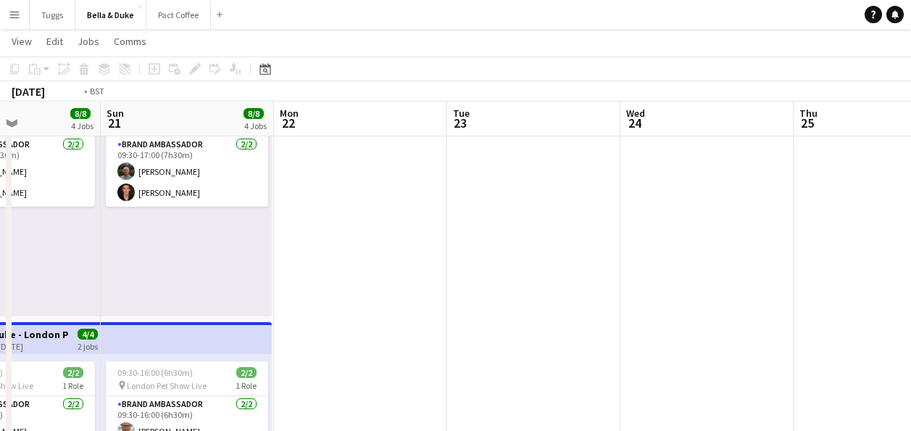
drag, startPoint x: 539, startPoint y: 279, endPoint x: 316, endPoint y: 315, distance: 226.2
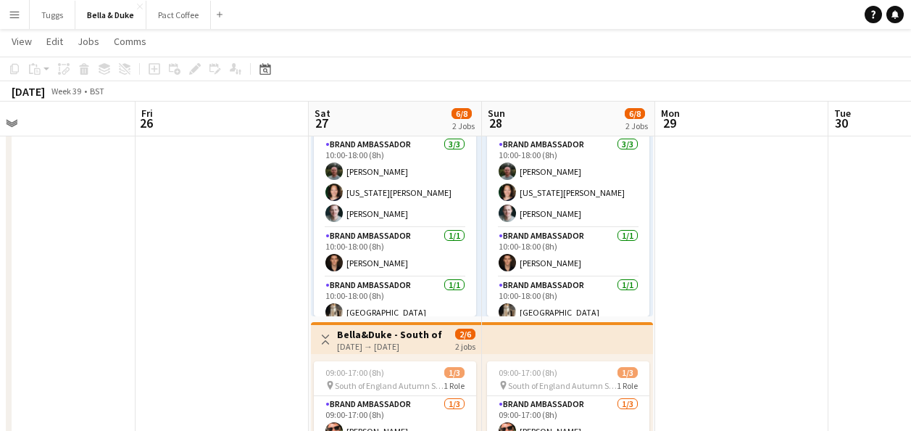
drag, startPoint x: 684, startPoint y: 296, endPoint x: 202, endPoint y: 283, distance: 482.2
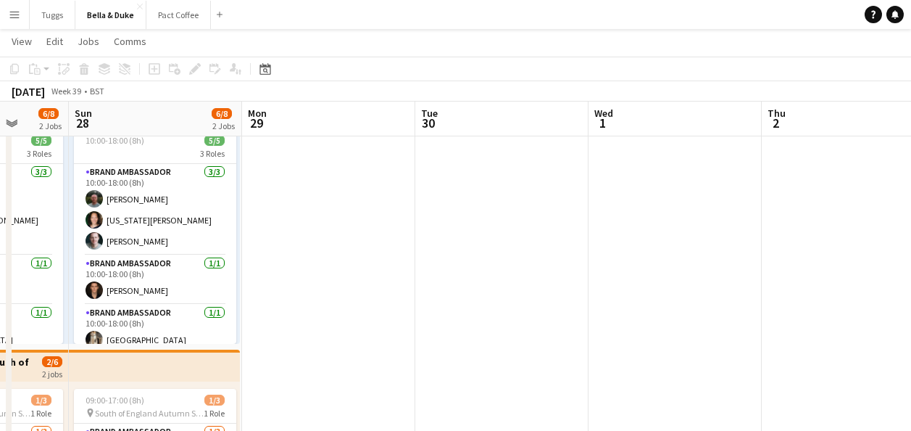
drag, startPoint x: 647, startPoint y: 279, endPoint x: 295, endPoint y: 295, distance: 352.6
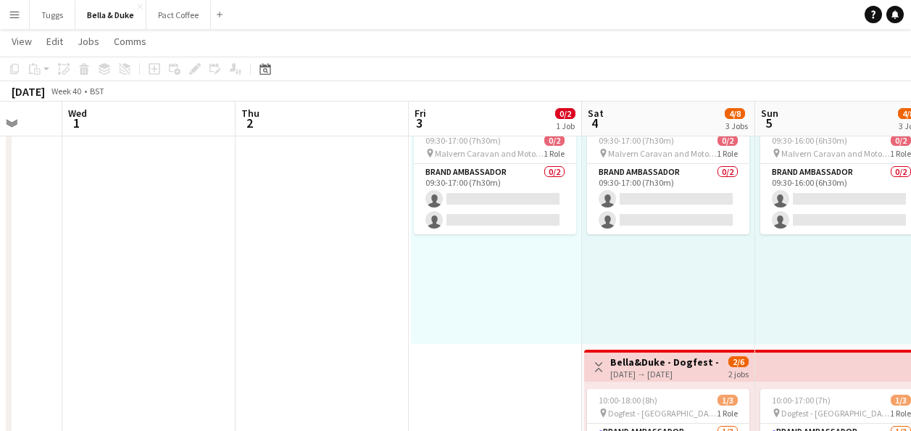
drag, startPoint x: 655, startPoint y: 291, endPoint x: 283, endPoint y: 333, distance: 374.9
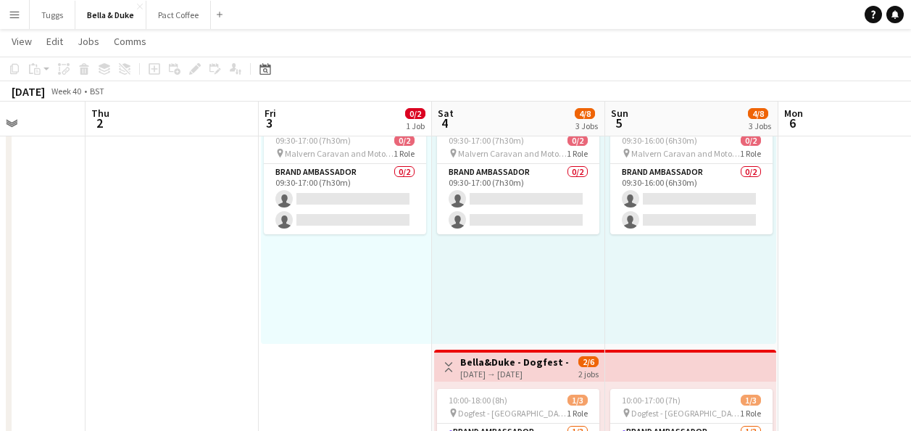
drag, startPoint x: 452, startPoint y: 352, endPoint x: 302, endPoint y: 363, distance: 150.5
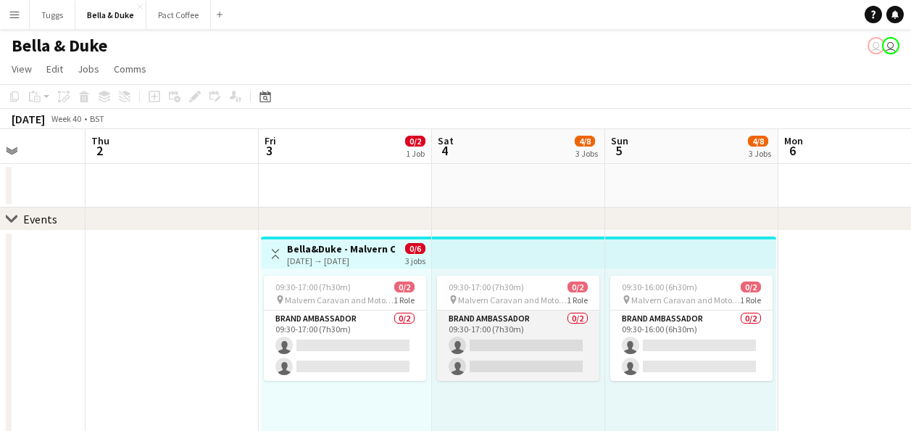
click at [548, 343] on app-card-role "Brand Ambassador 0/2 09:30-17:00 (7h30m) single-neutral-actions single-neutral-…" at bounding box center [518, 345] width 162 height 70
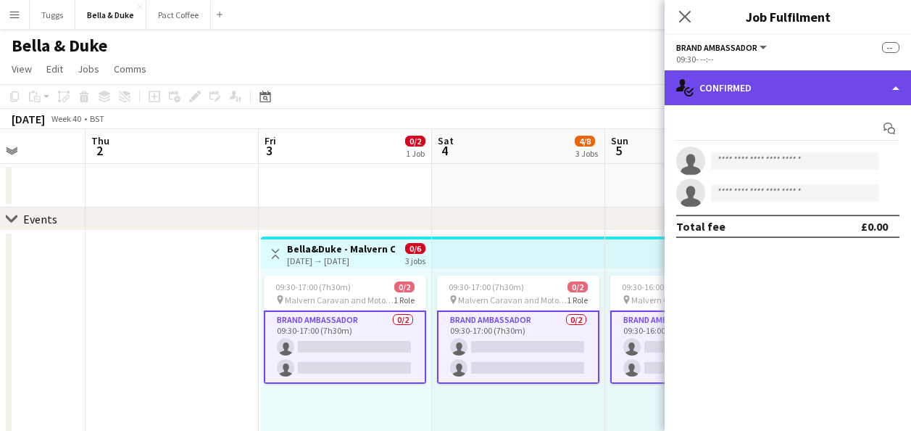
click at [803, 90] on div "single-neutral-actions-check-2 Confirmed" at bounding box center [788, 87] width 246 height 35
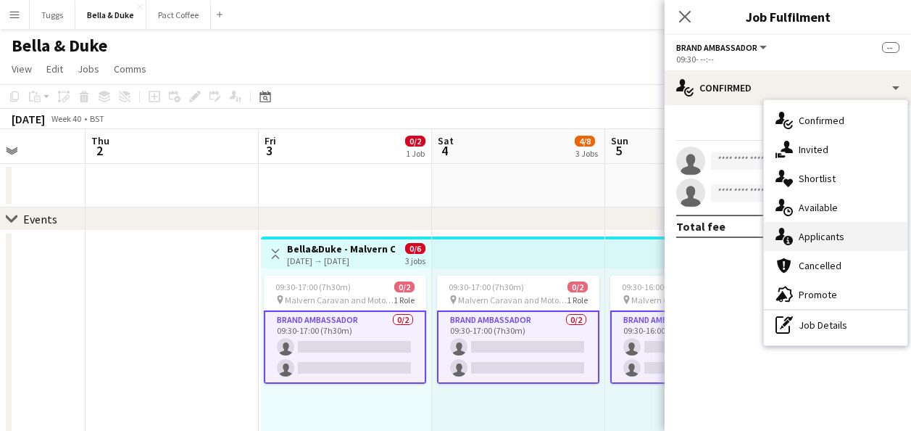
click at [844, 237] on div "single-neutral-actions-information Applicants" at bounding box center [836, 236] width 144 height 29
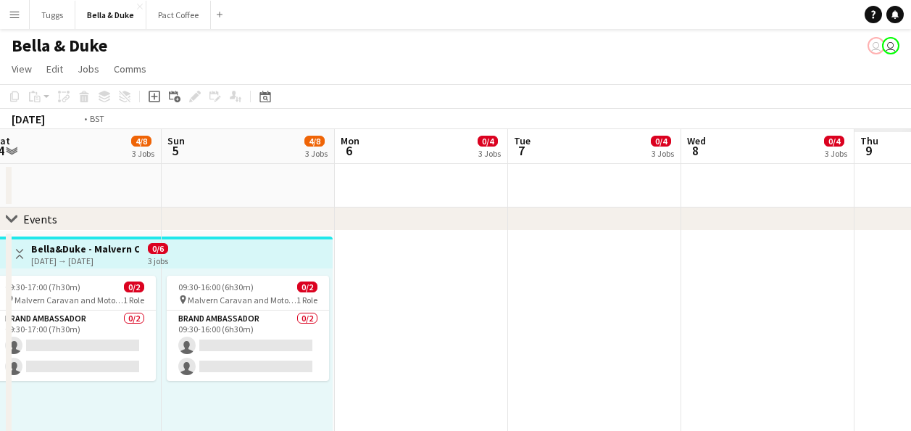
drag, startPoint x: 794, startPoint y: 329, endPoint x: 62, endPoint y: 394, distance: 735.7
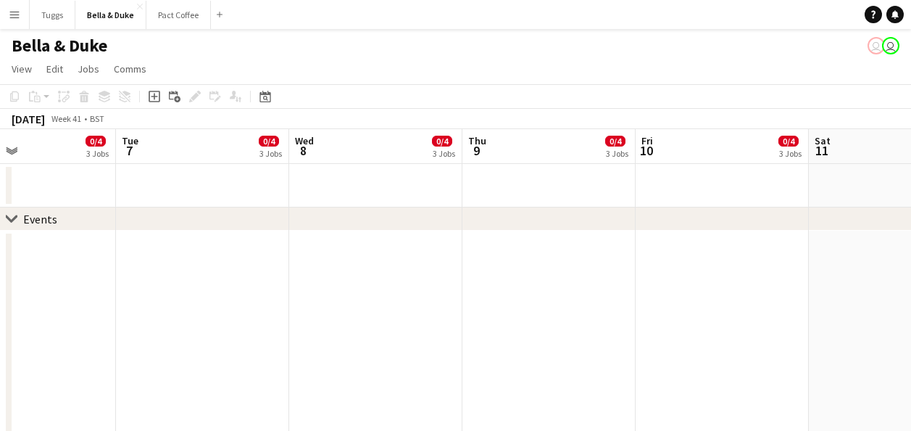
drag, startPoint x: 112, startPoint y: 393, endPoint x: 20, endPoint y: 394, distance: 92.1
drag, startPoint x: 480, startPoint y: 334, endPoint x: 84, endPoint y: 371, distance: 397.5
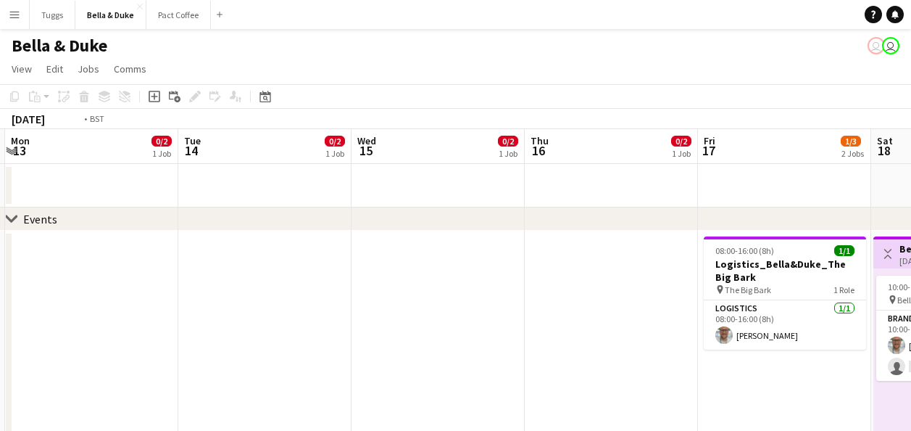
drag, startPoint x: 617, startPoint y: 315, endPoint x: 196, endPoint y: 355, distance: 423.0
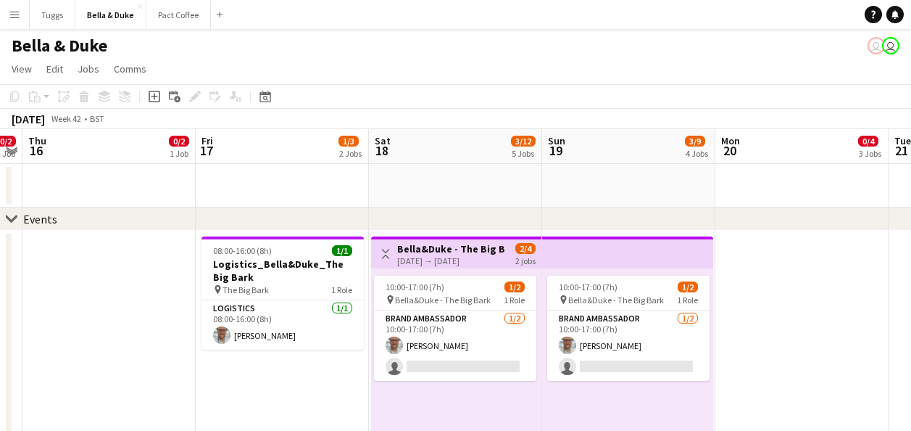
drag, startPoint x: 205, startPoint y: 353, endPoint x: 49, endPoint y: 353, distance: 155.8
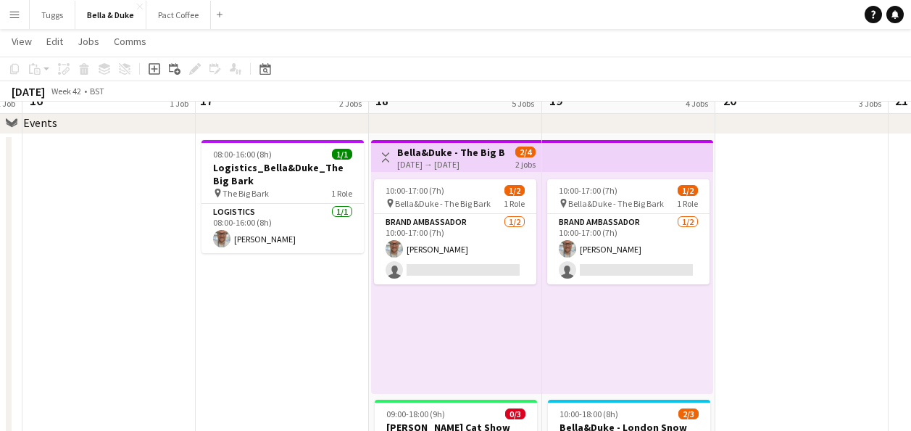
scroll to position [72, 0]
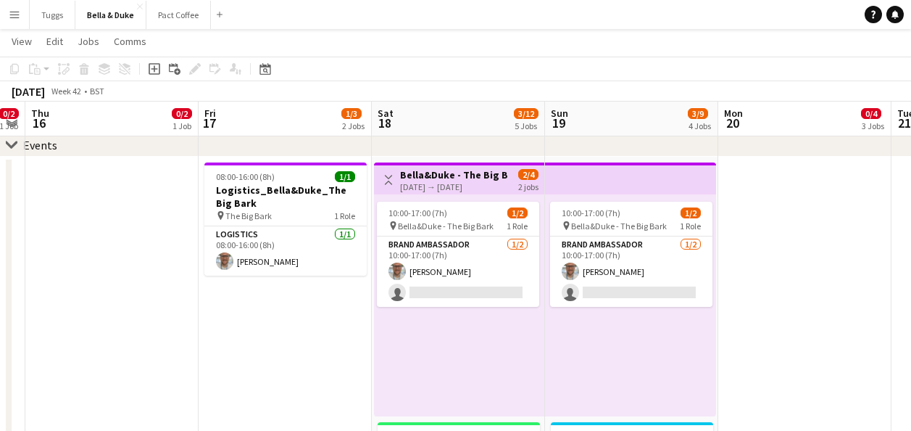
drag, startPoint x: 677, startPoint y: 339, endPoint x: 277, endPoint y: 331, distance: 400.2
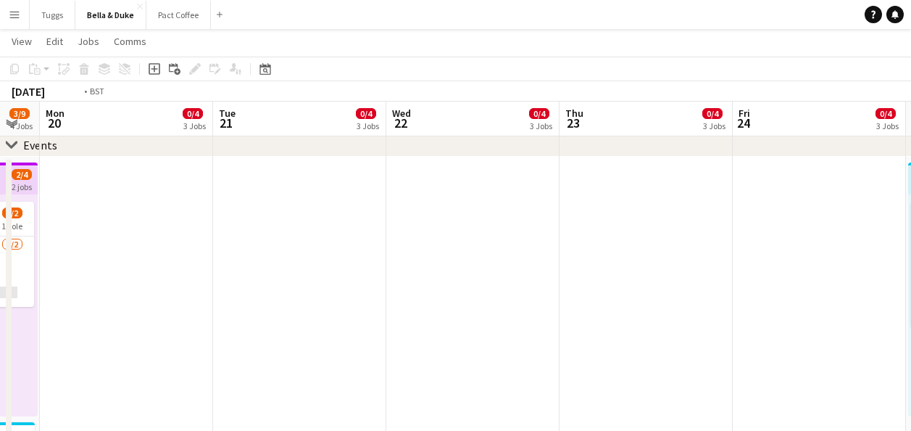
drag, startPoint x: 484, startPoint y: 301, endPoint x: 250, endPoint y: 297, distance: 234.2
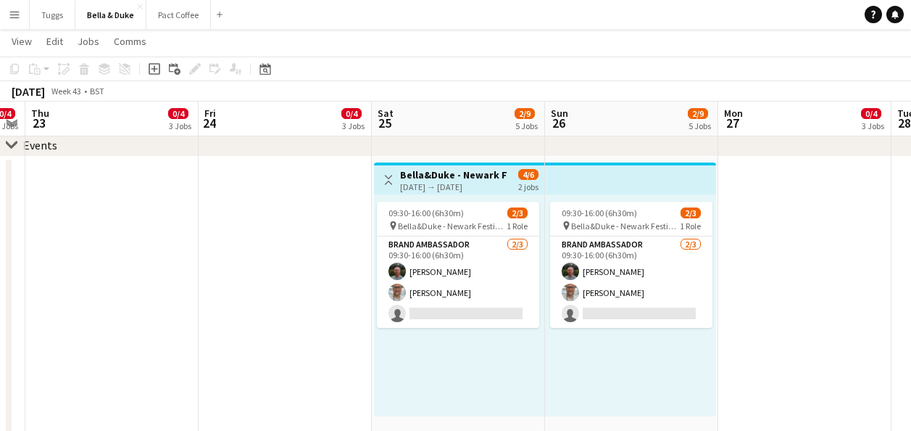
scroll to position [0, 680]
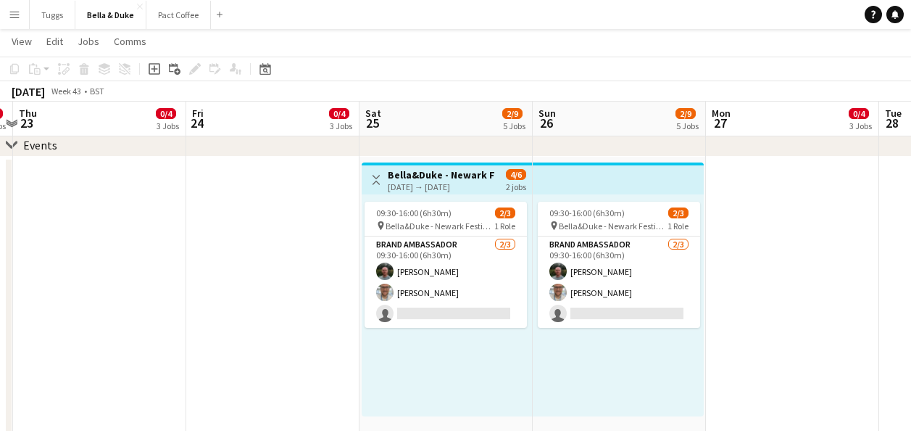
drag, startPoint x: 341, startPoint y: 319, endPoint x: 267, endPoint y: 319, distance: 73.9
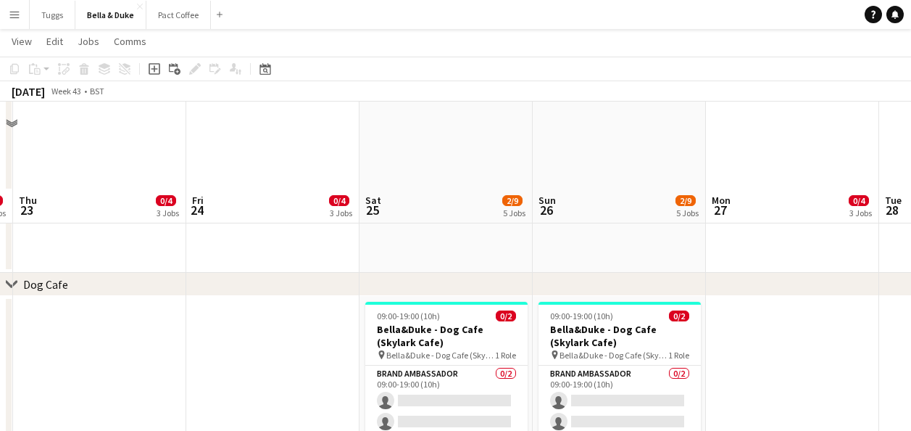
scroll to position [1087, 0]
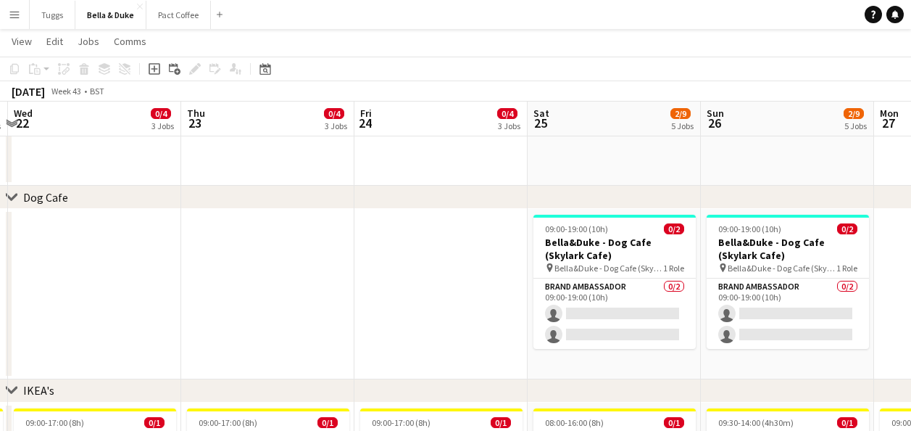
drag, startPoint x: 259, startPoint y: 319, endPoint x: 434, endPoint y: 308, distance: 175.8
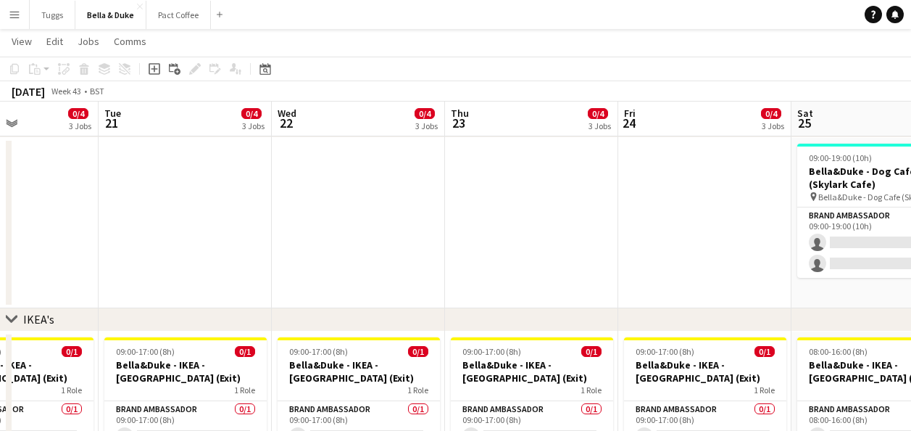
drag, startPoint x: 348, startPoint y: 269, endPoint x: 555, endPoint y: 282, distance: 207.7
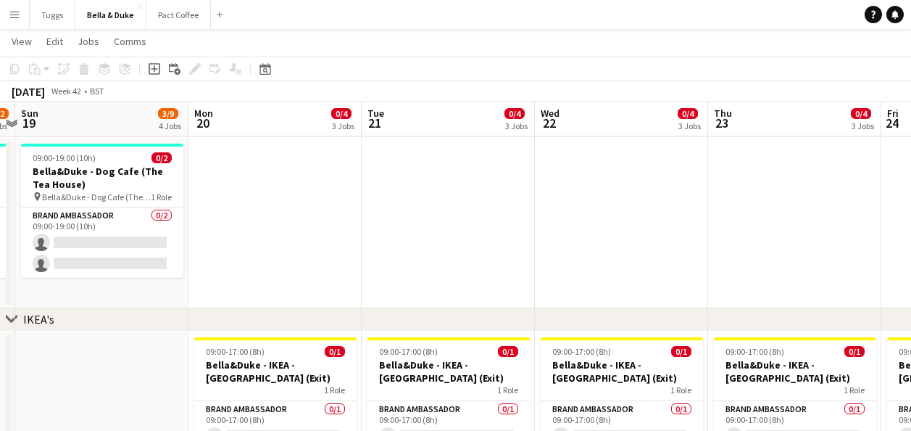
drag, startPoint x: 204, startPoint y: 273, endPoint x: 467, endPoint y: 288, distance: 262.8
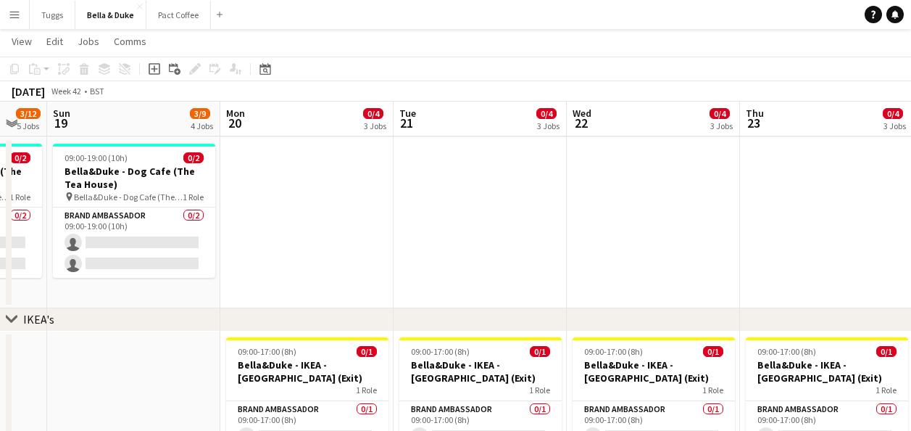
drag, startPoint x: 331, startPoint y: 285, endPoint x: 536, endPoint y: 278, distance: 205.3
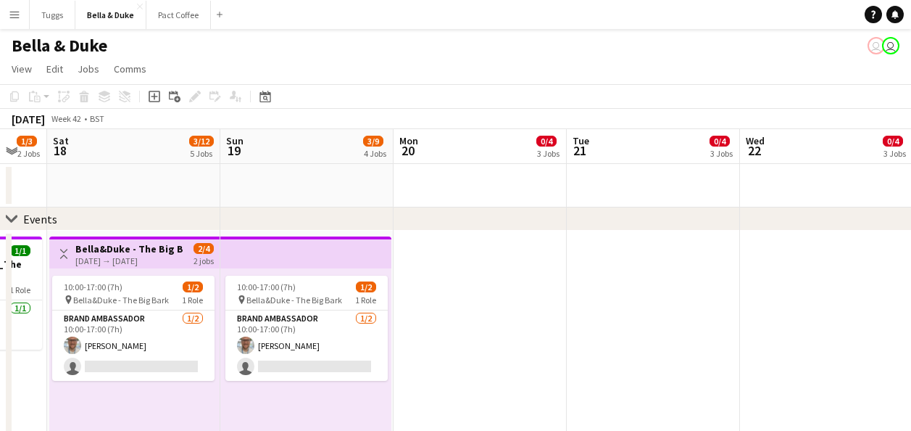
drag, startPoint x: 494, startPoint y: 294, endPoint x: 900, endPoint y: 312, distance: 406.3
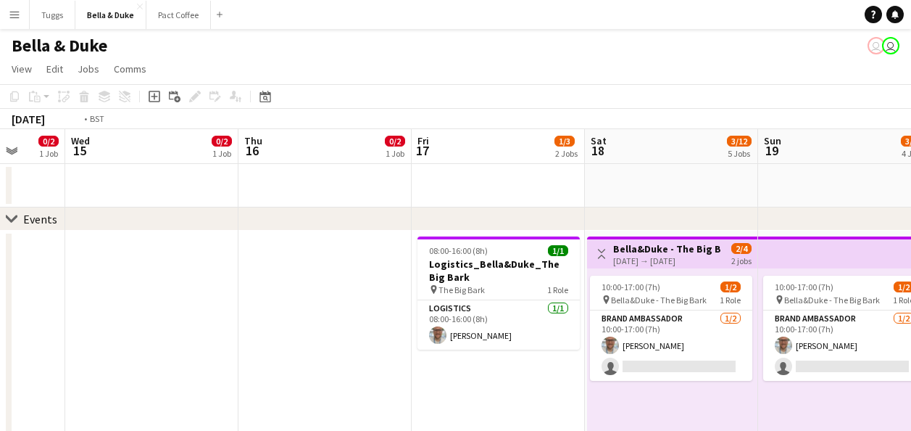
drag, startPoint x: 160, startPoint y: 290, endPoint x: 683, endPoint y: 333, distance: 524.4
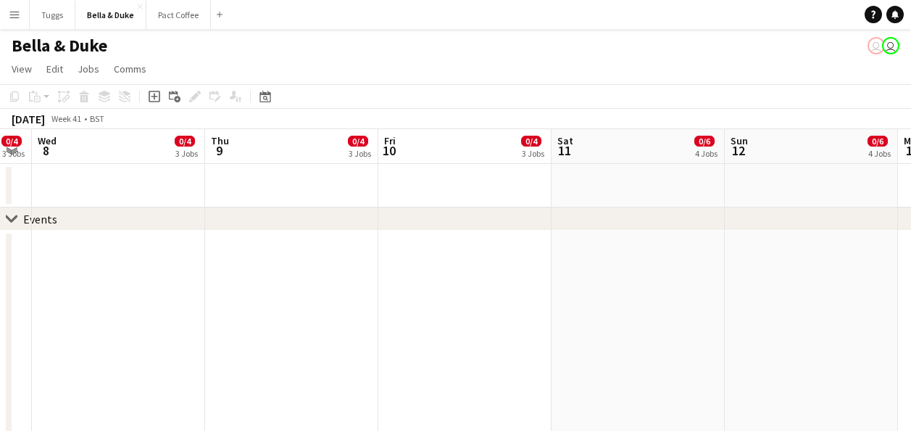
drag, startPoint x: 539, startPoint y: 330, endPoint x: 898, endPoint y: 317, distance: 359.0
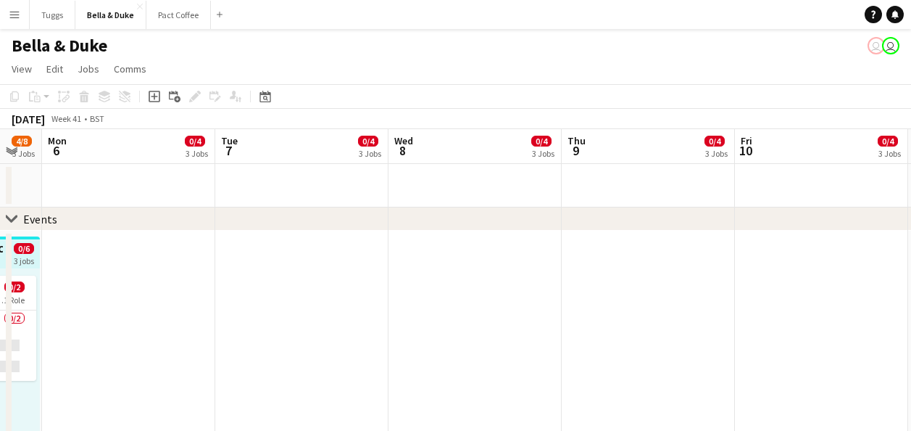
drag, startPoint x: 494, startPoint y: 315, endPoint x: 896, endPoint y: 326, distance: 402.4
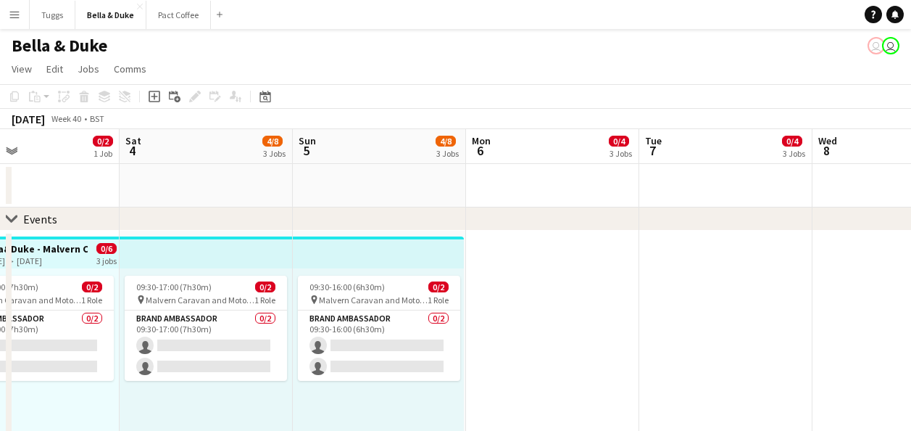
drag, startPoint x: 654, startPoint y: 355, endPoint x: 813, endPoint y: 362, distance: 158.9
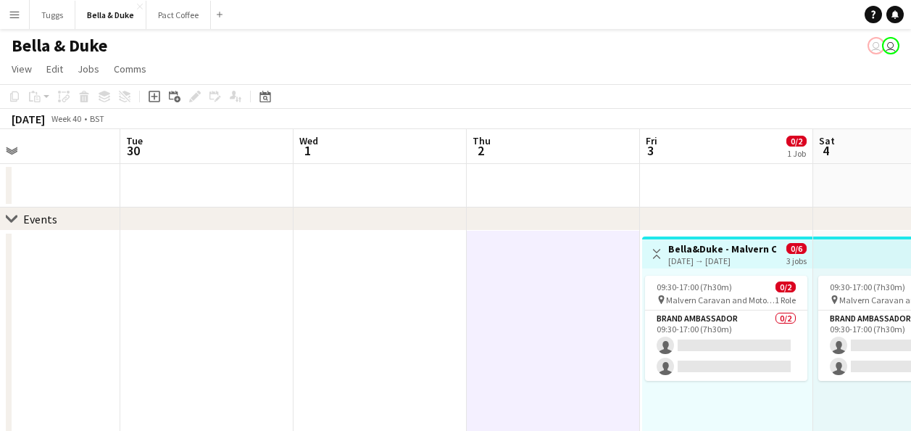
scroll to position [0, 452]
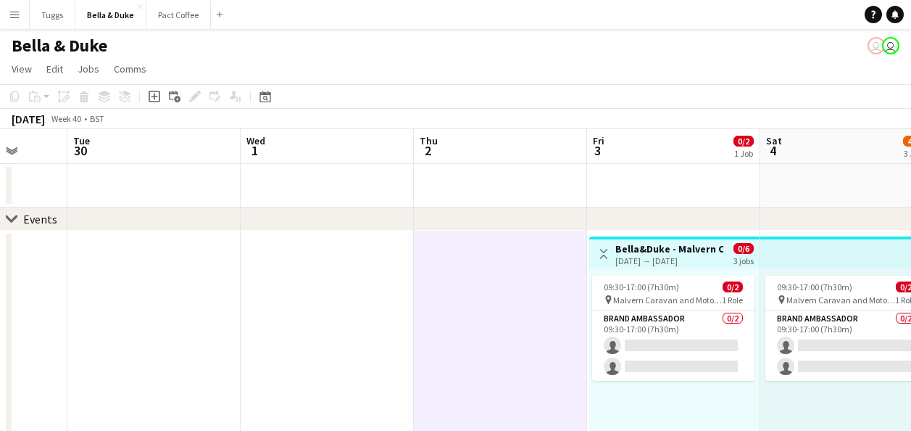
drag, startPoint x: 307, startPoint y: 303, endPoint x: 502, endPoint y: 323, distance: 196.0
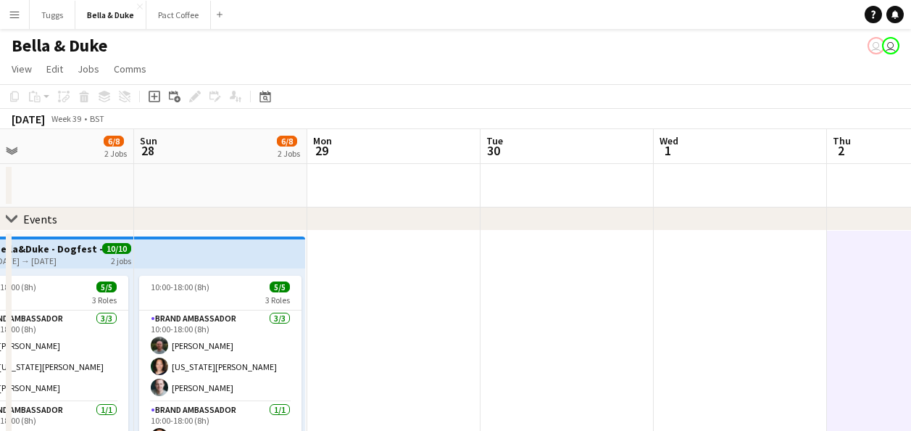
drag, startPoint x: 463, startPoint y: 300, endPoint x: 535, endPoint y: 300, distance: 71.8
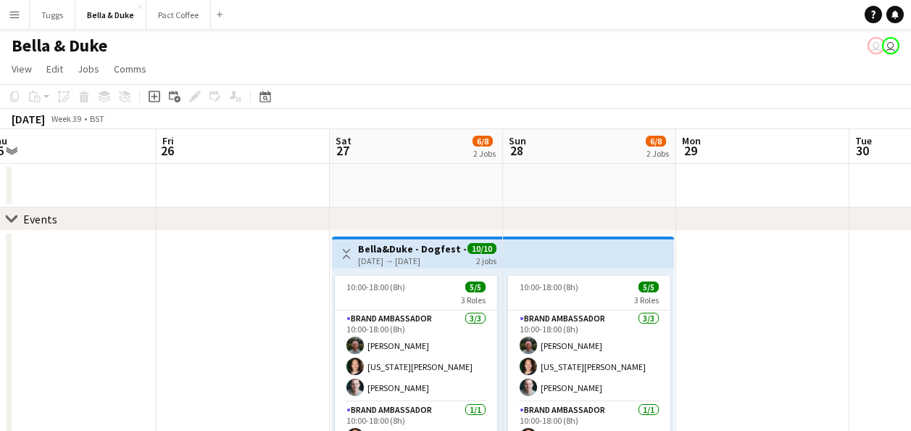
drag, startPoint x: 314, startPoint y: 315, endPoint x: 683, endPoint y: 321, distance: 369.0
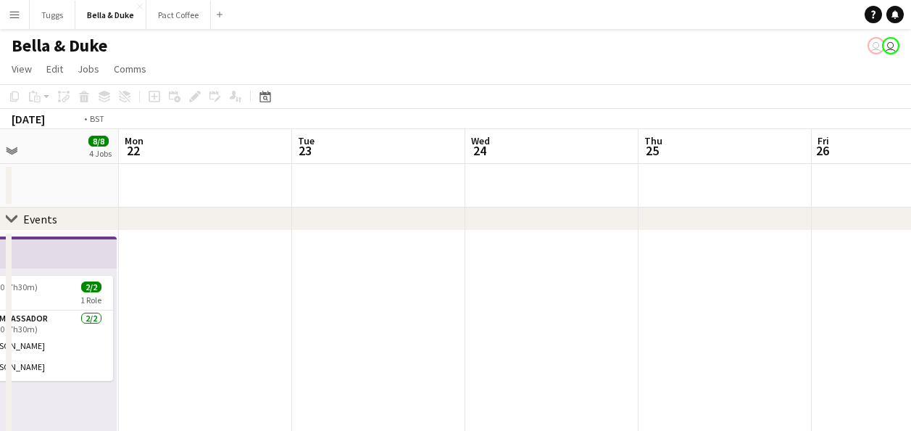
drag, startPoint x: 371, startPoint y: 312, endPoint x: 690, endPoint y: 307, distance: 319.0
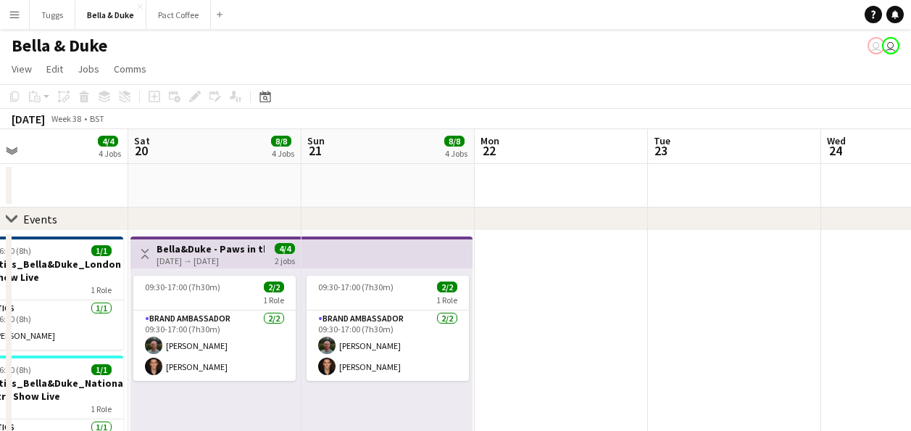
drag, startPoint x: 692, startPoint y: 300, endPoint x: 669, endPoint y: 307, distance: 23.6
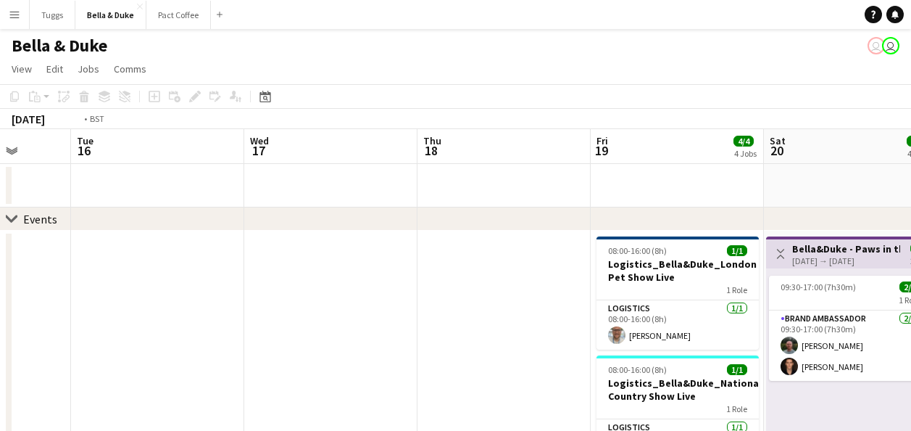
scroll to position [0, 420]
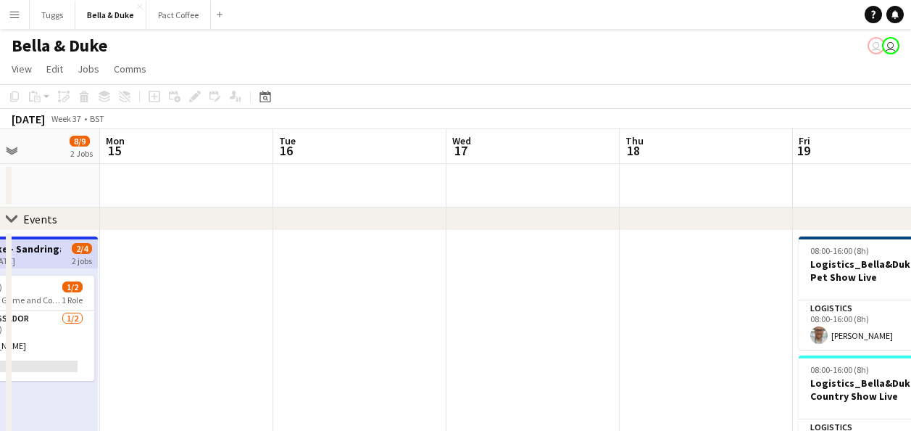
drag, startPoint x: 256, startPoint y: 300, endPoint x: 921, endPoint y: 220, distance: 670.3
drag, startPoint x: 581, startPoint y: 344, endPoint x: 789, endPoint y: 275, distance: 218.9
